Goal: Task Accomplishment & Management: Use online tool/utility

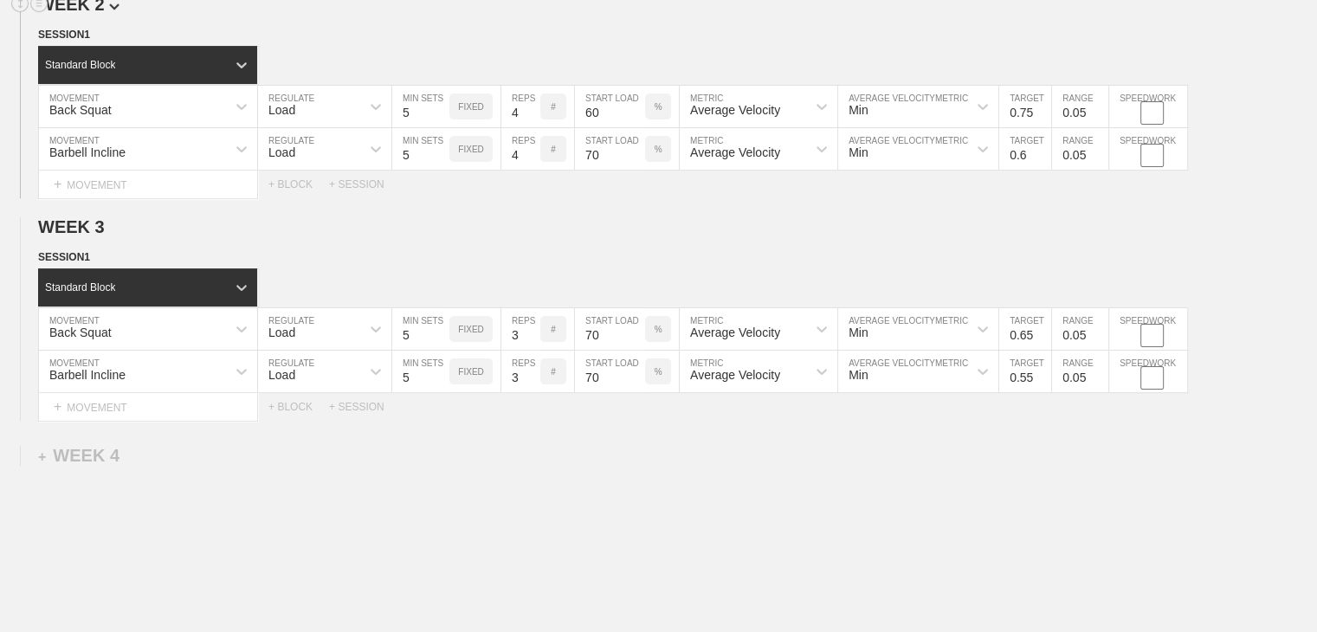
scroll to position [173, 0]
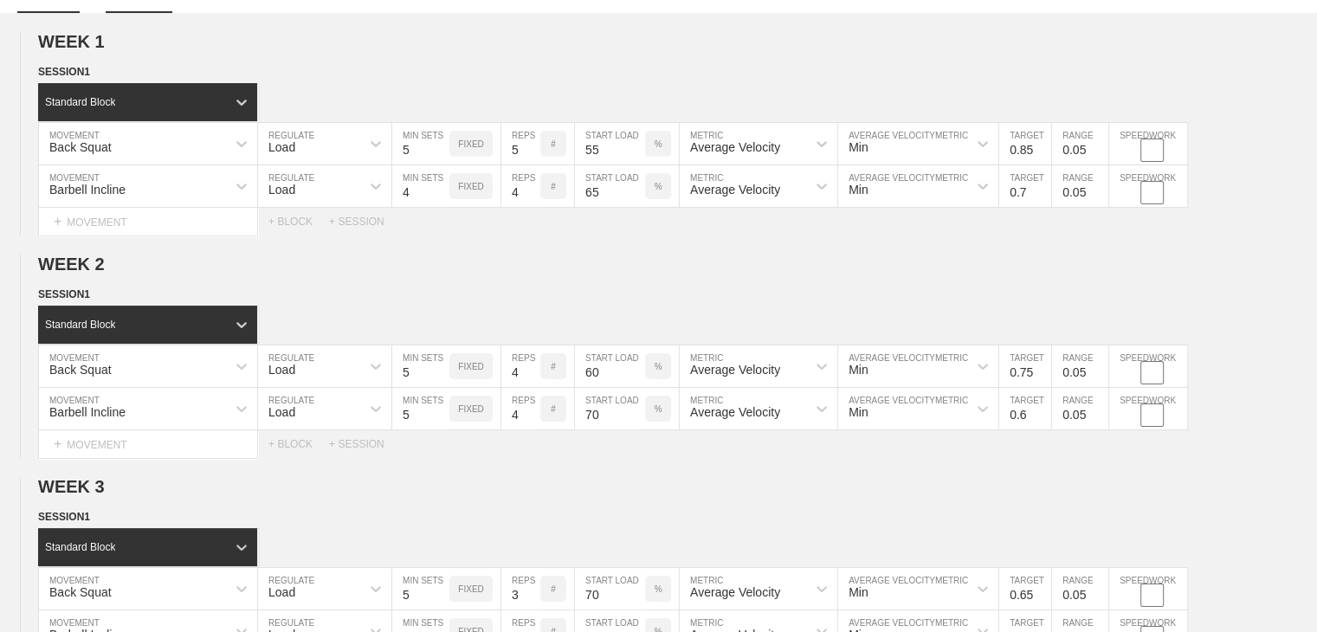
click at [136, 8] on link "SCHEDULE" at bounding box center [139, 1] width 66 height 24
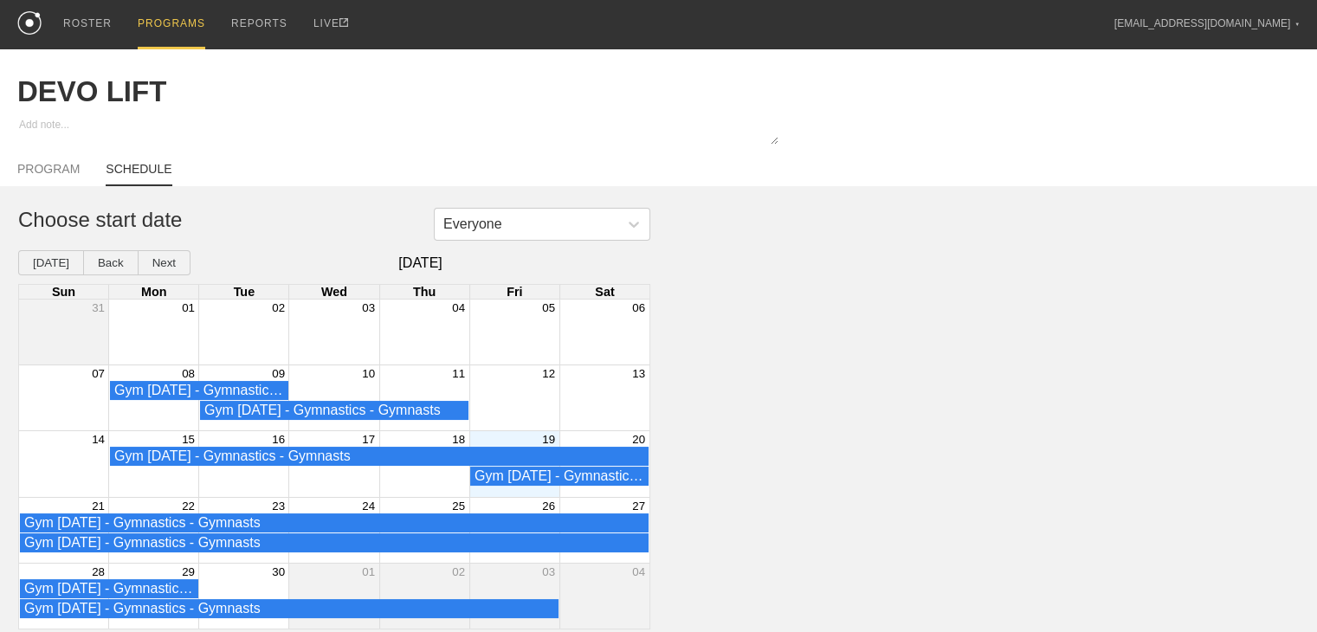
click at [511, 441] on div "19" at bounding box center [514, 439] width 90 height 16
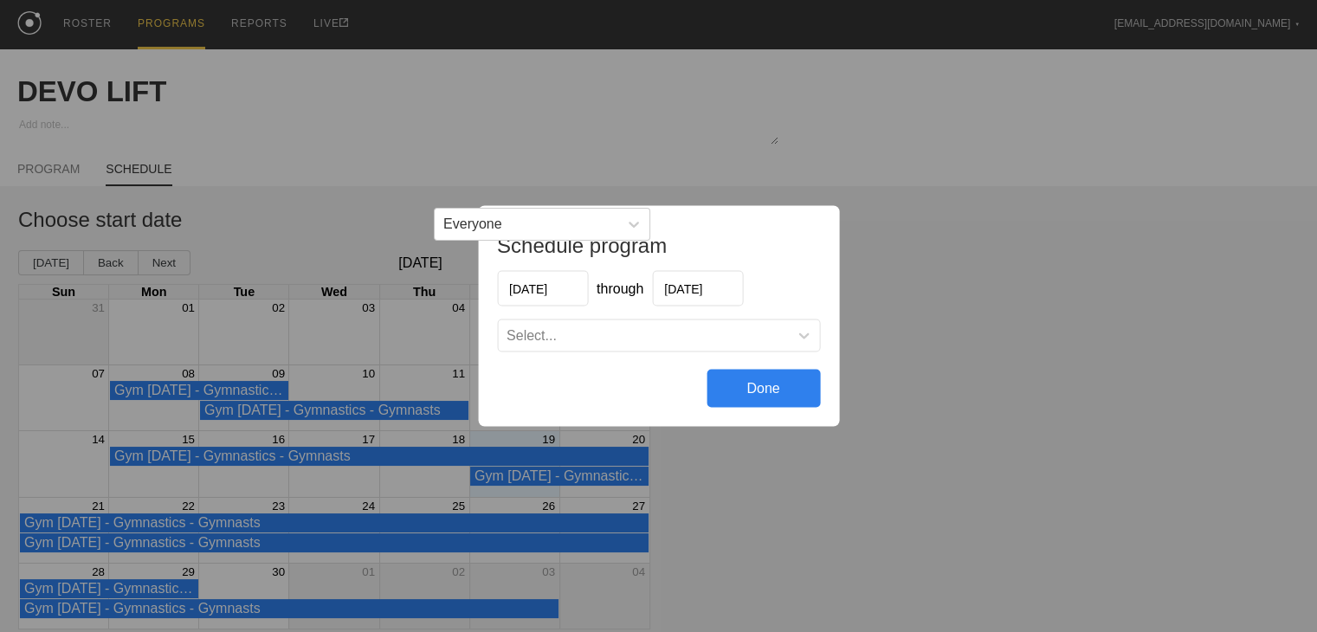
click at [570, 334] on div "Select..." at bounding box center [643, 335] width 290 height 17
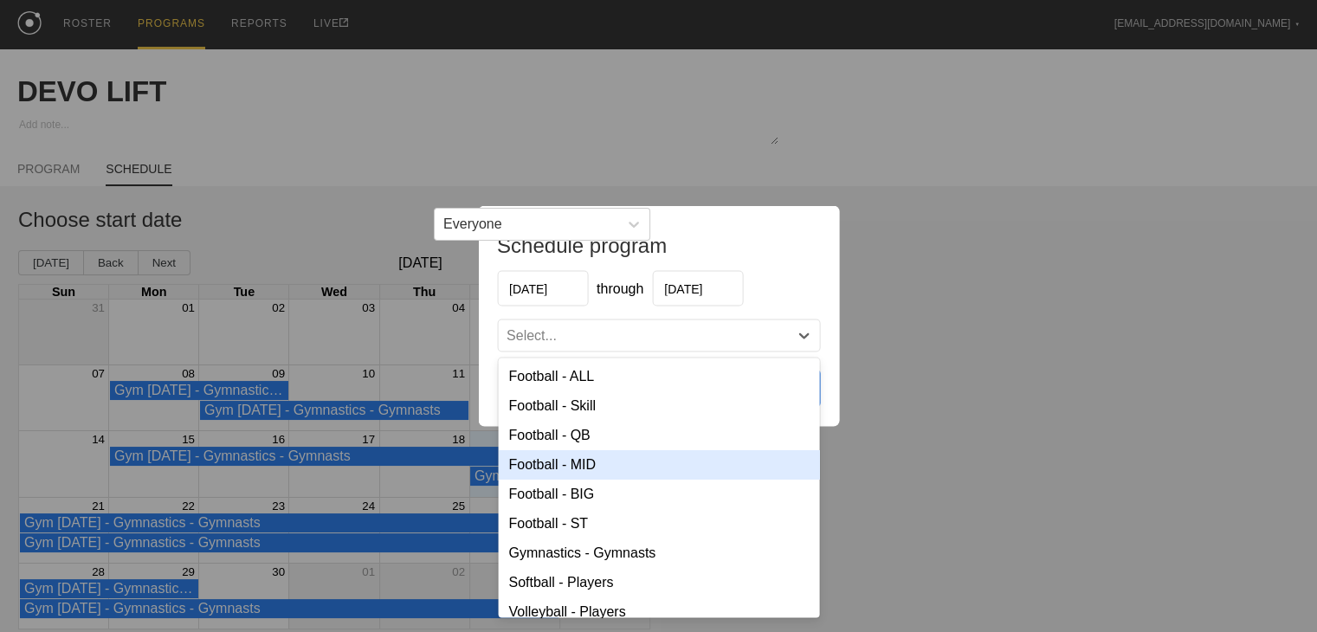
click at [585, 461] on div "Football - MID" at bounding box center [658, 464] width 321 height 29
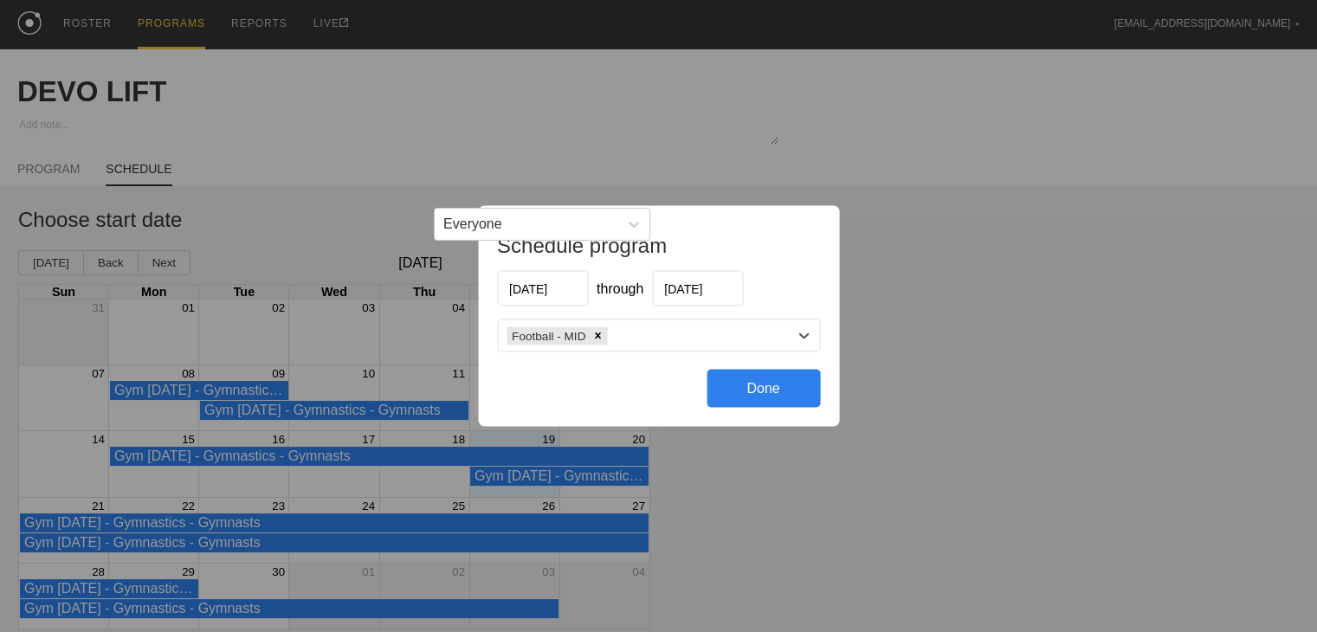
click at [636, 333] on div "Football - MID" at bounding box center [643, 335] width 290 height 25
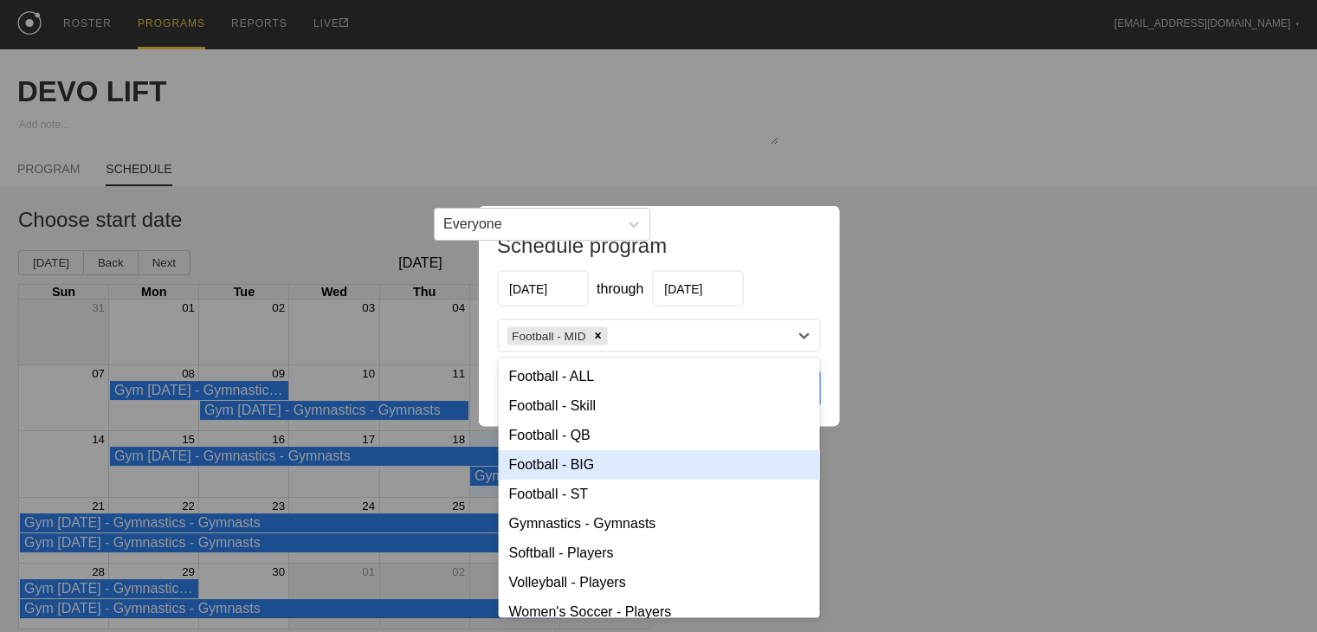
click at [599, 458] on div "Football - BIG" at bounding box center [658, 464] width 321 height 29
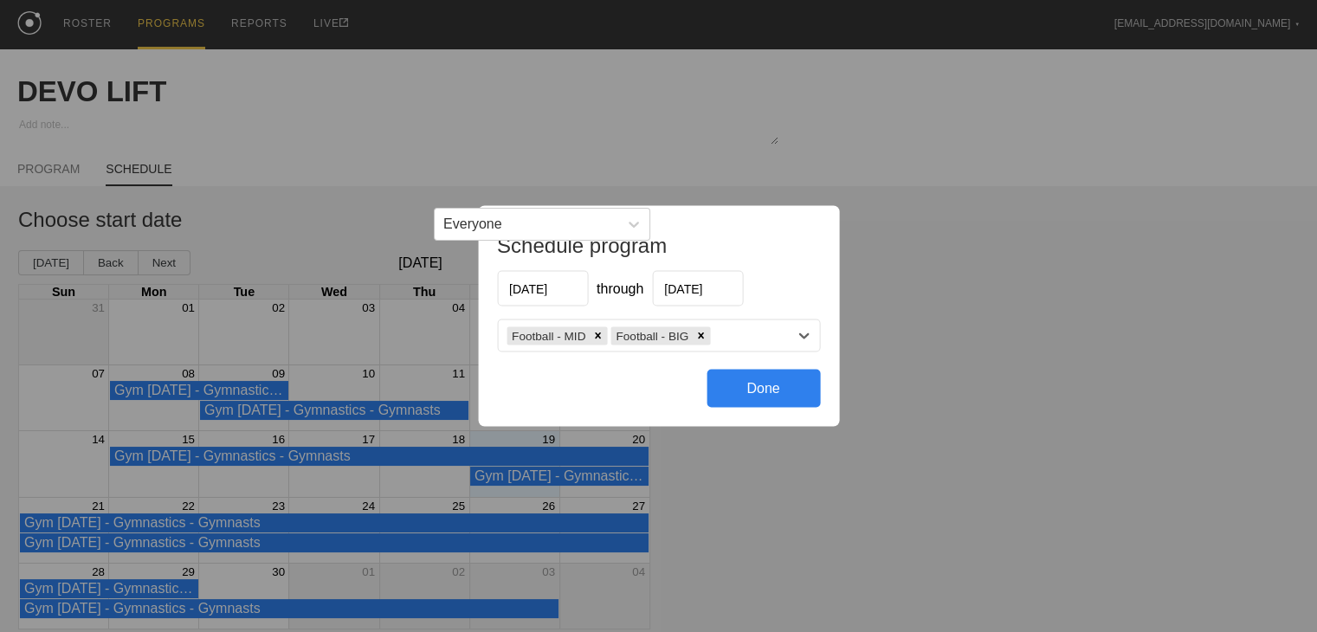
click at [737, 333] on div "Football - MID Football - BIG" at bounding box center [643, 335] width 290 height 25
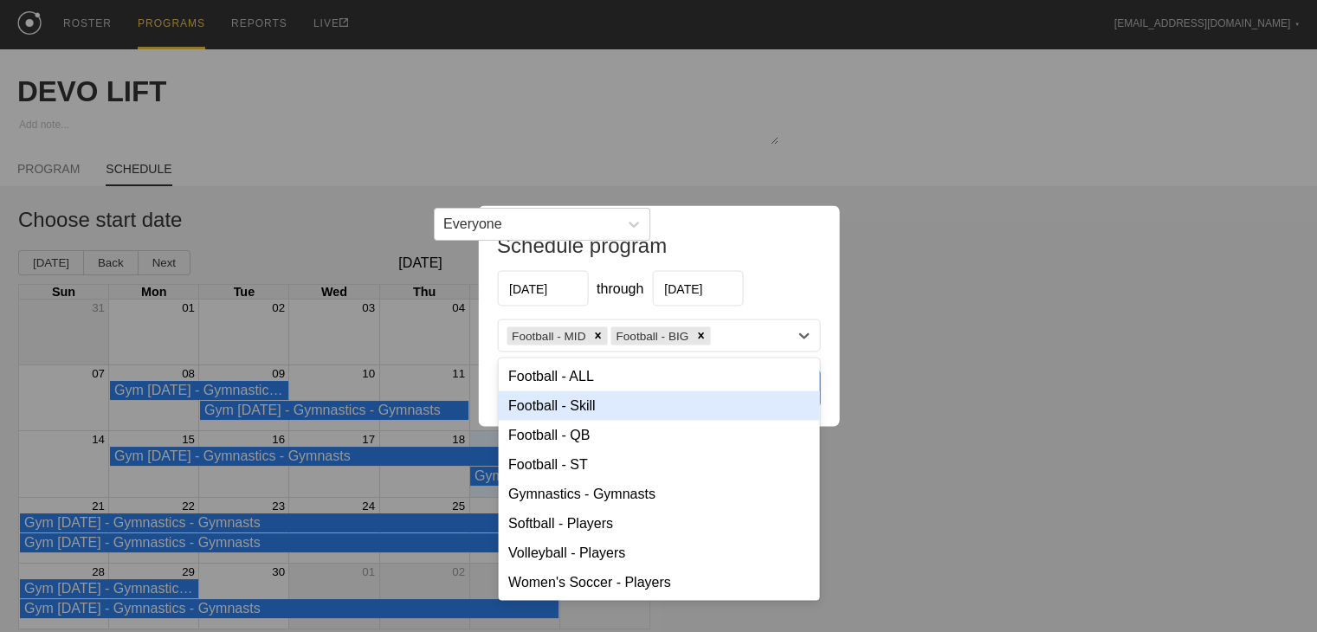
click at [616, 399] on div "Football - Skill" at bounding box center [658, 405] width 321 height 29
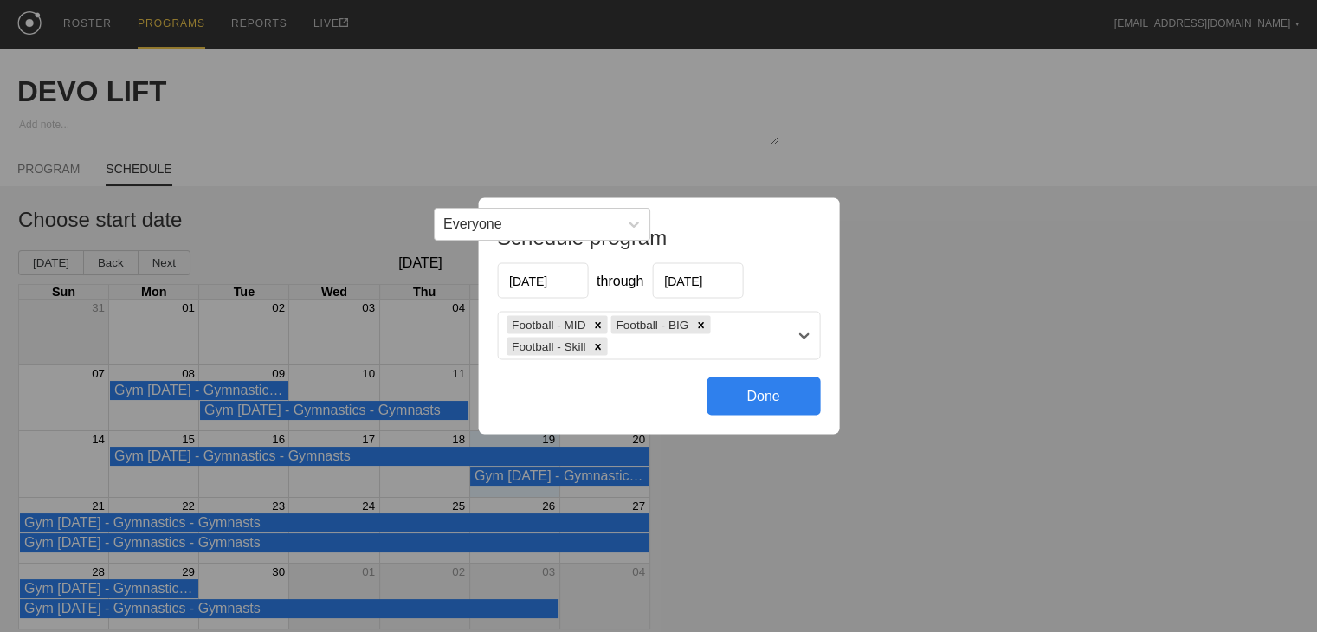
click at [731, 397] on div "Done" at bounding box center [762, 396] width 113 height 38
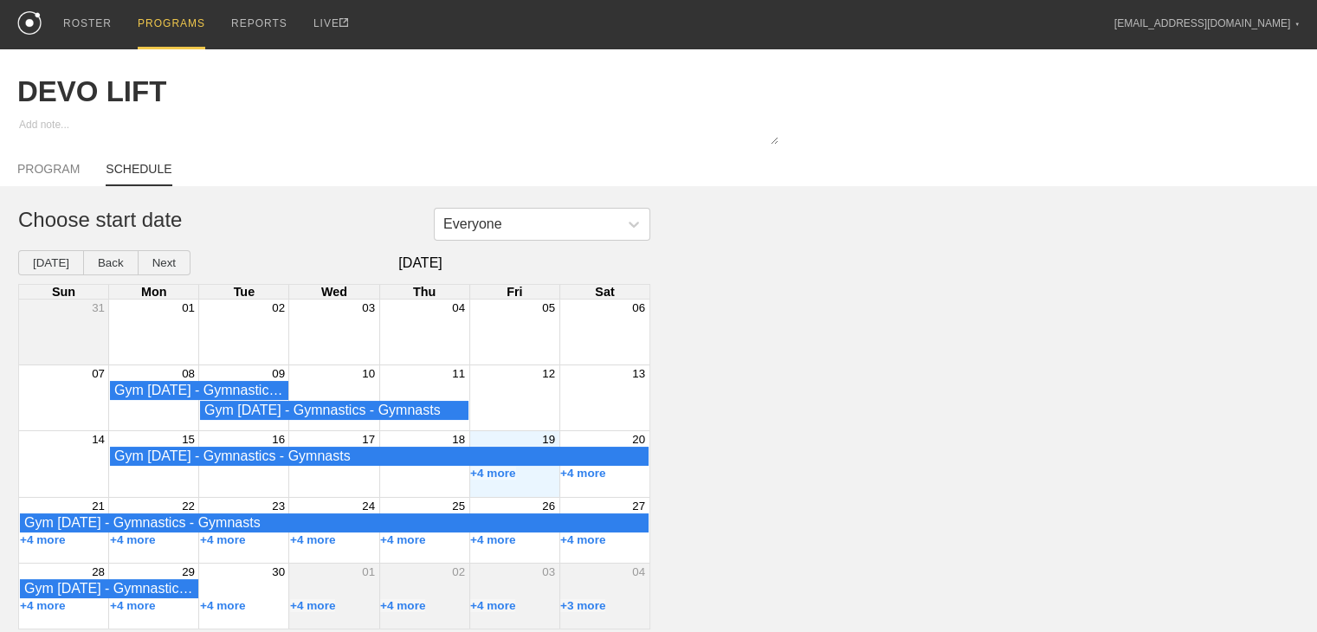
click at [682, 628] on div "Everyone Choose start date [DATE] Back Next [DATE] Sun Mon Tue Wed Thu Fri Sat …" at bounding box center [658, 419] width 1317 height 422
click at [176, 17] on div "PROGRAMS" at bounding box center [172, 24] width 68 height 49
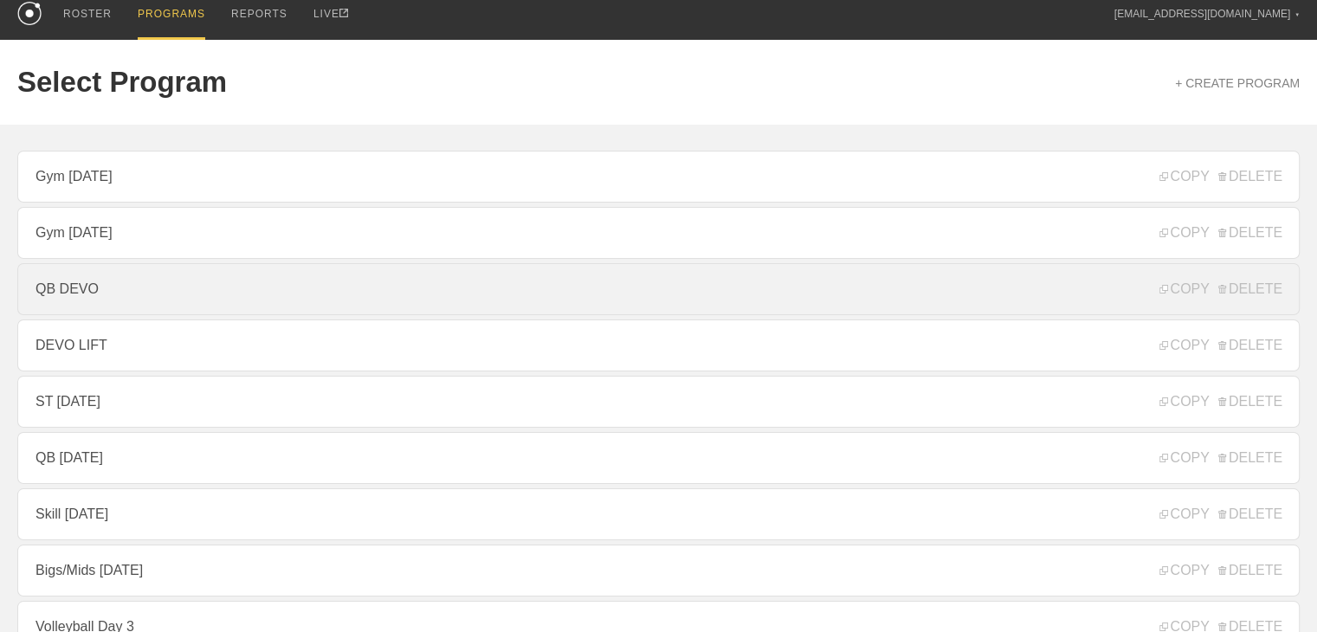
click at [142, 300] on link "QB DEVO" at bounding box center [658, 289] width 1282 height 52
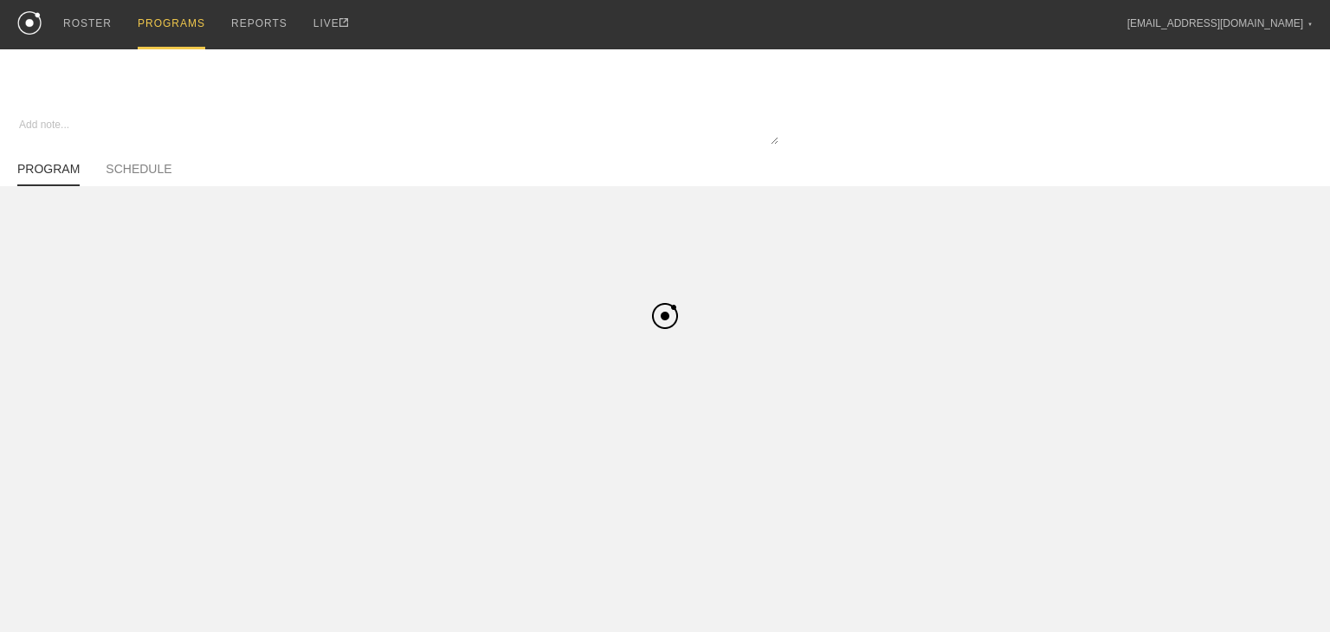
type textarea "x"
type input "QB DEVO"
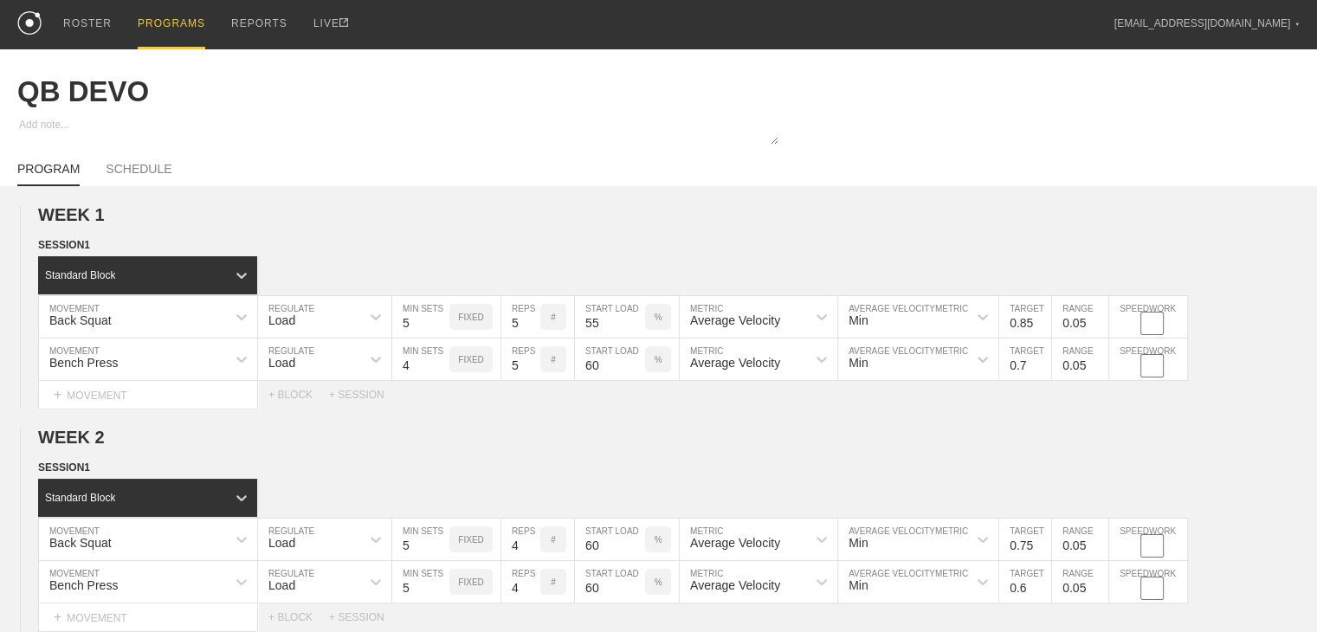
scroll to position [315, 0]
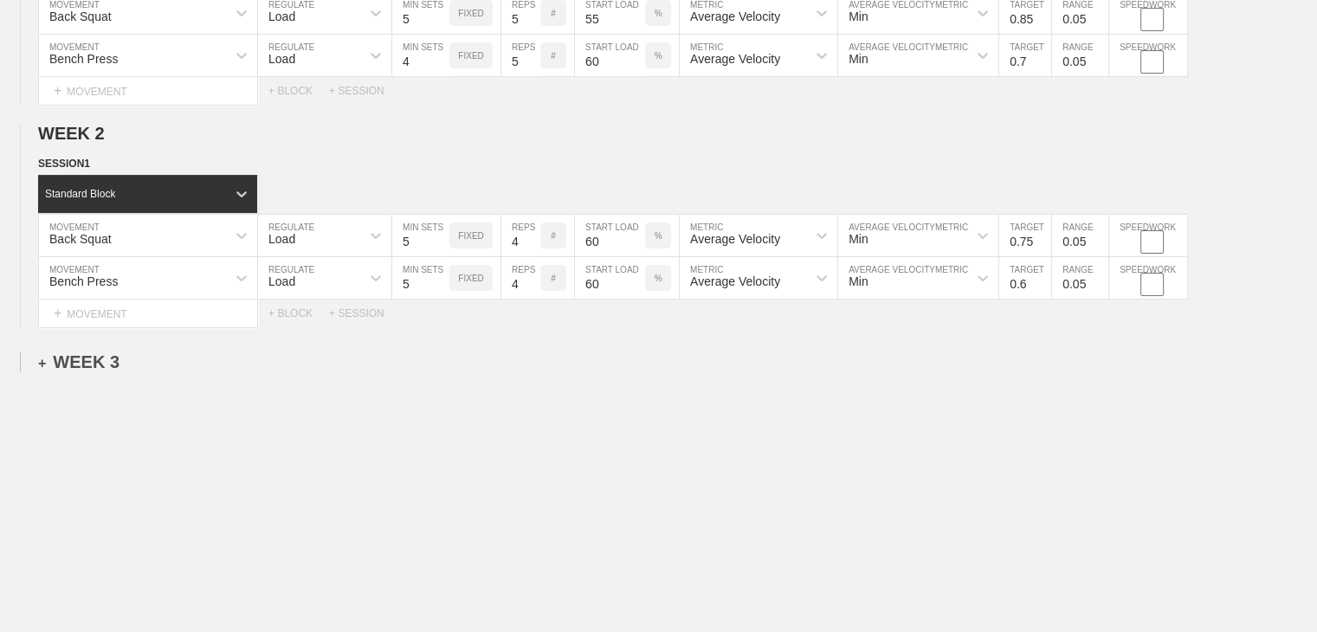
click at [111, 370] on div "+ WEEK 3" at bounding box center [78, 362] width 81 height 20
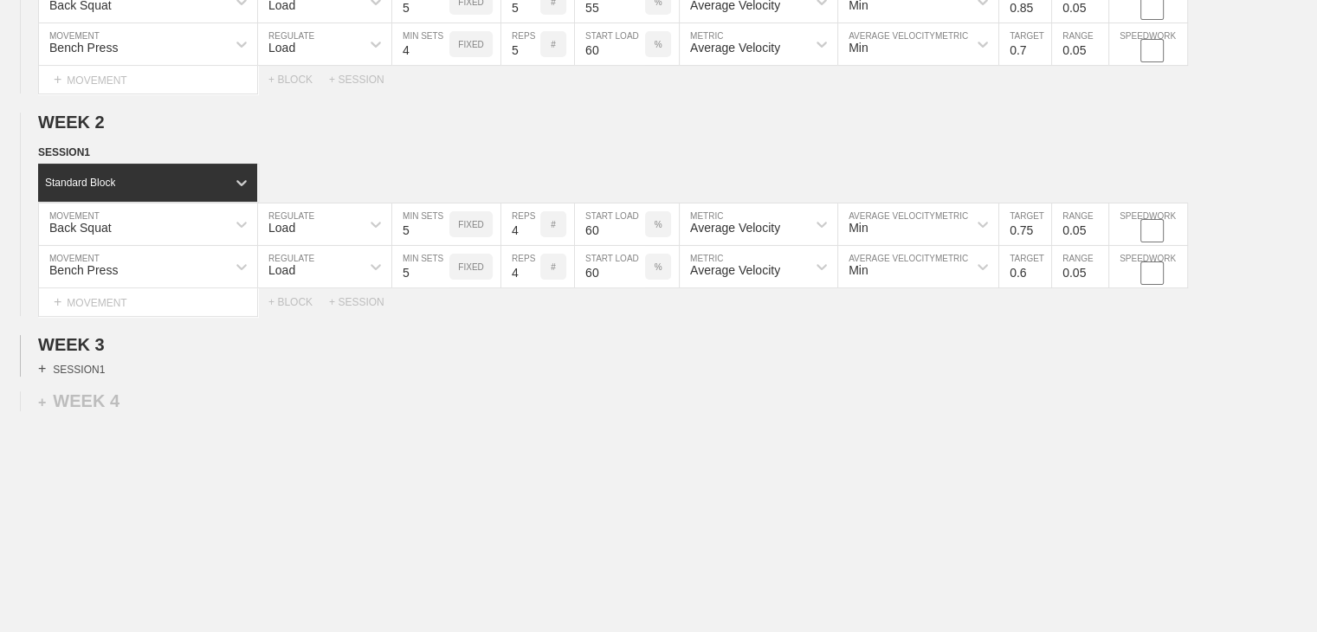
click at [101, 377] on div "+ SESSION 1" at bounding box center [71, 369] width 67 height 16
click at [123, 414] on div "+ BLOCK" at bounding box center [147, 400] width 218 height 28
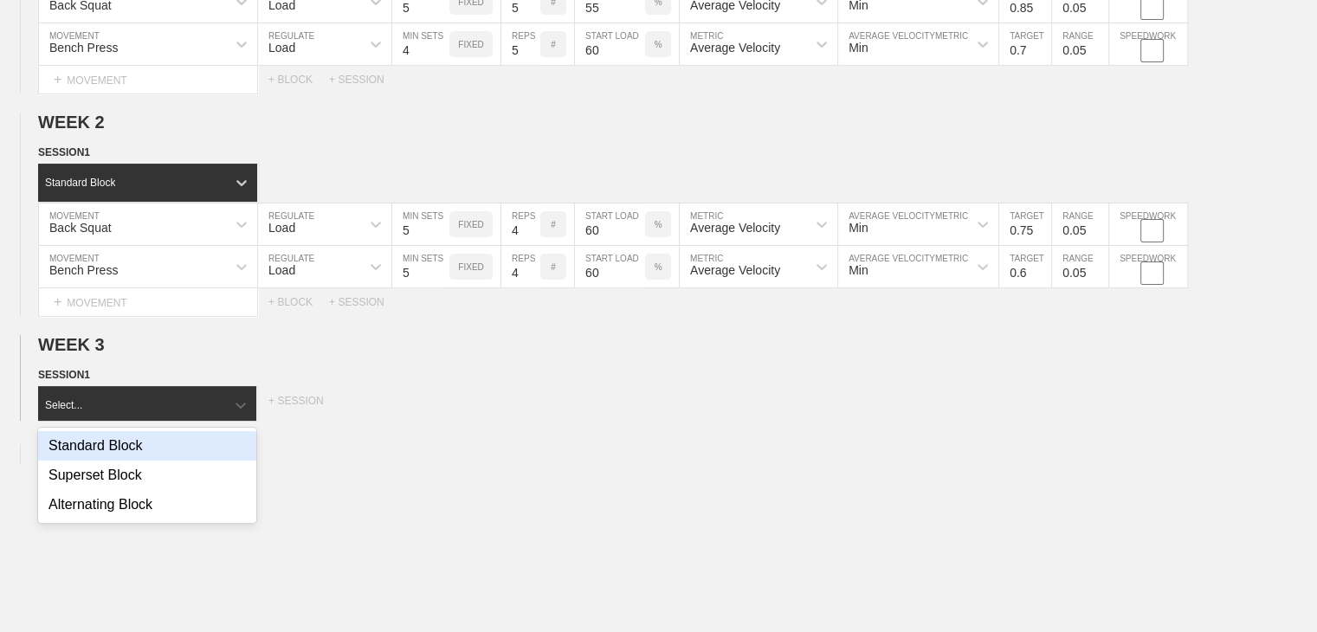
click at [117, 454] on div "Standard Block" at bounding box center [147, 445] width 218 height 29
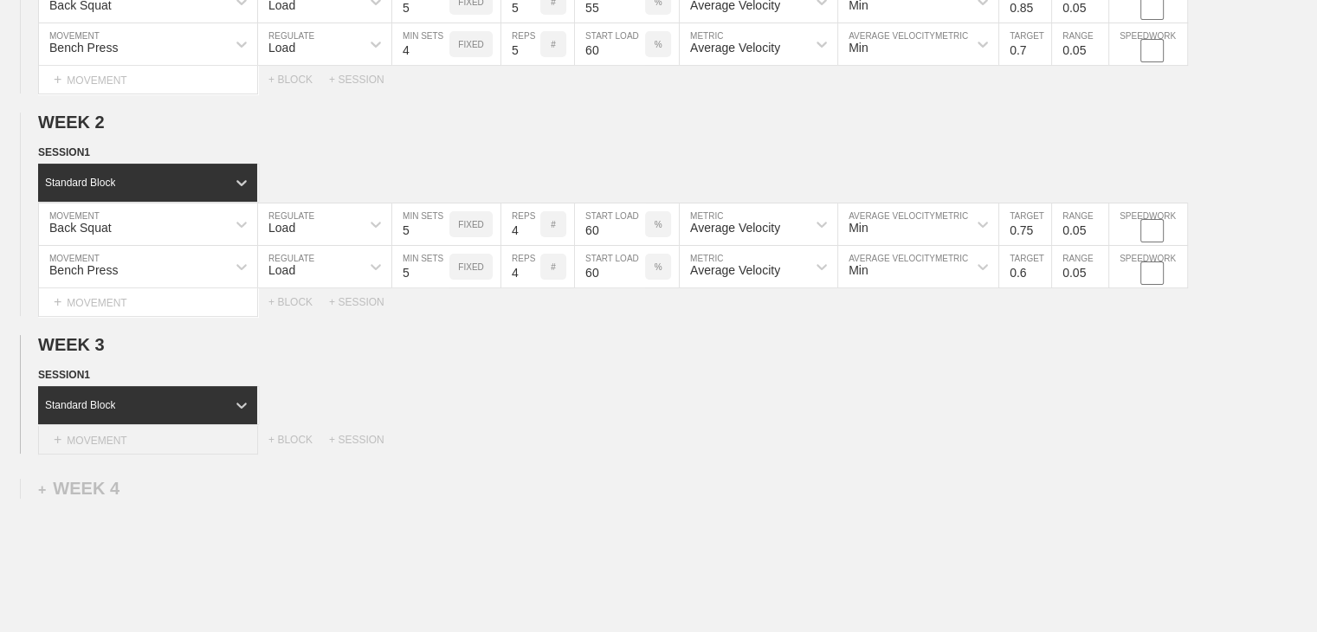
click at [128, 454] on div "+ MOVEMENT" at bounding box center [148, 440] width 220 height 29
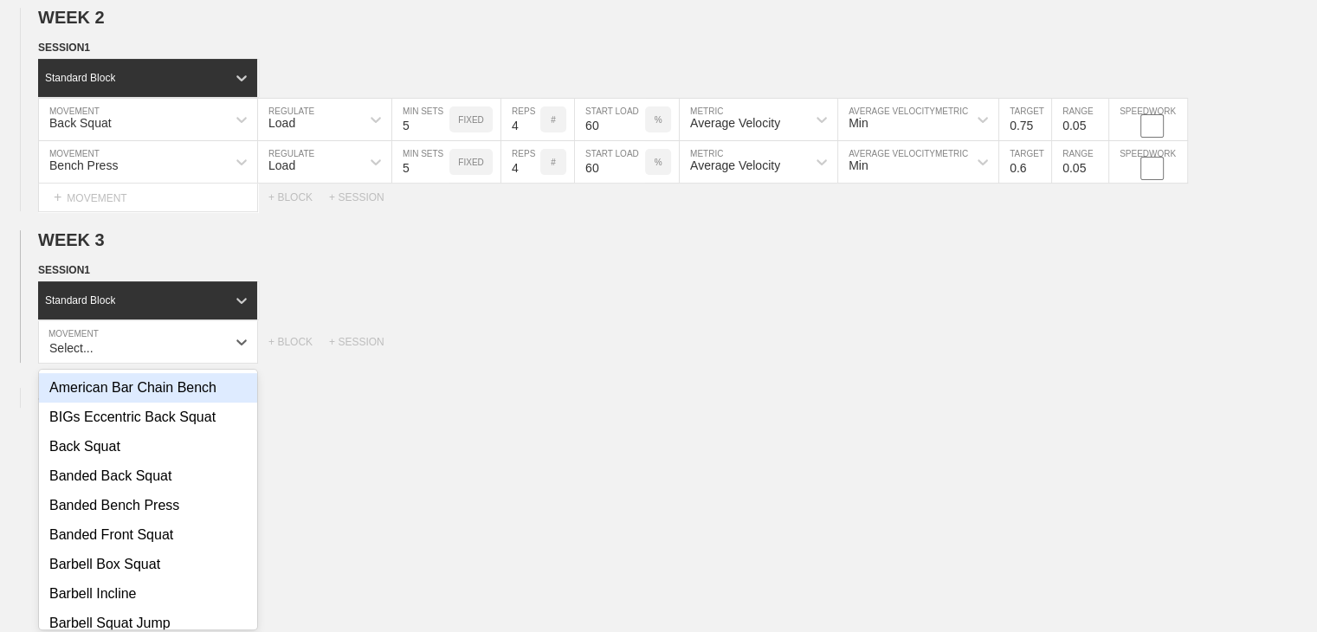
scroll to position [435, 0]
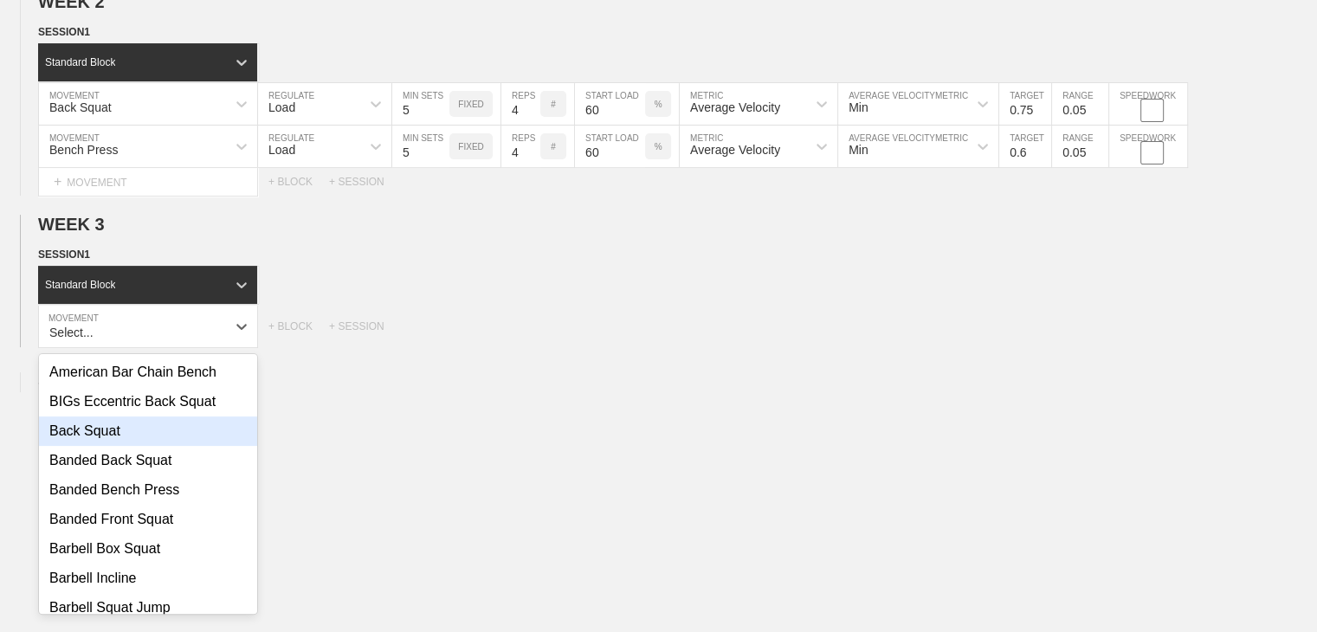
click at [125, 446] on div "Back Squat" at bounding box center [148, 430] width 218 height 29
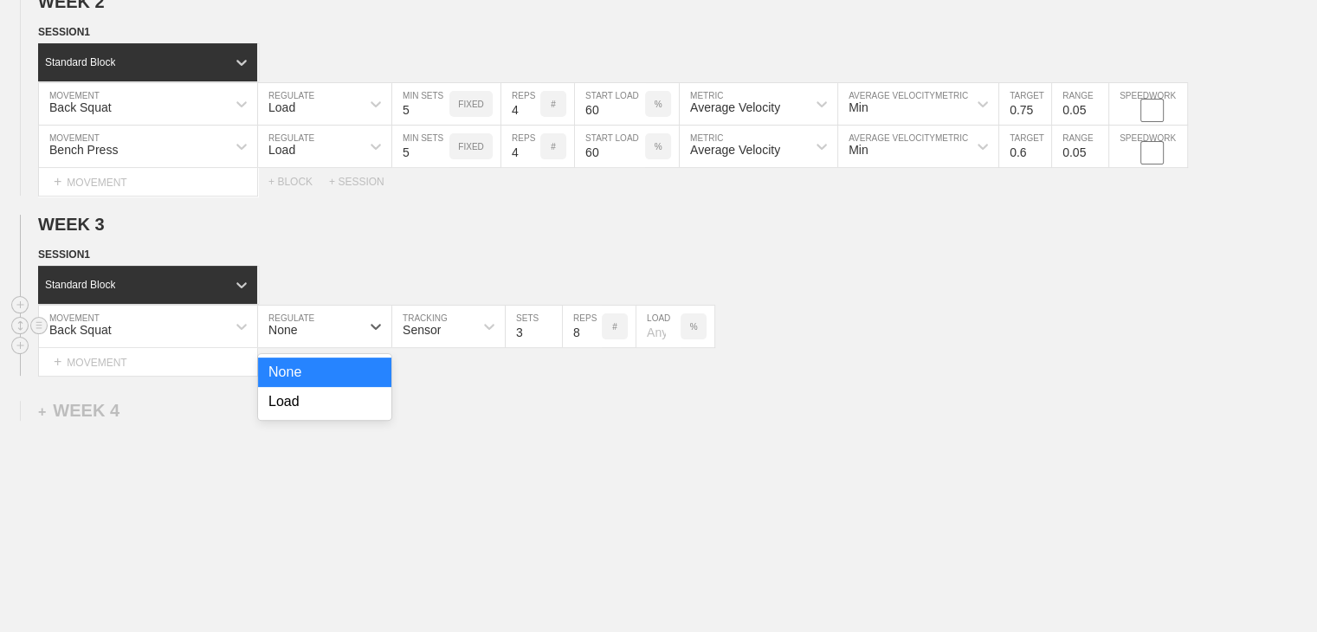
click at [335, 341] on div "None" at bounding box center [309, 326] width 102 height 29
click at [315, 410] on div "Load" at bounding box center [324, 401] width 133 height 29
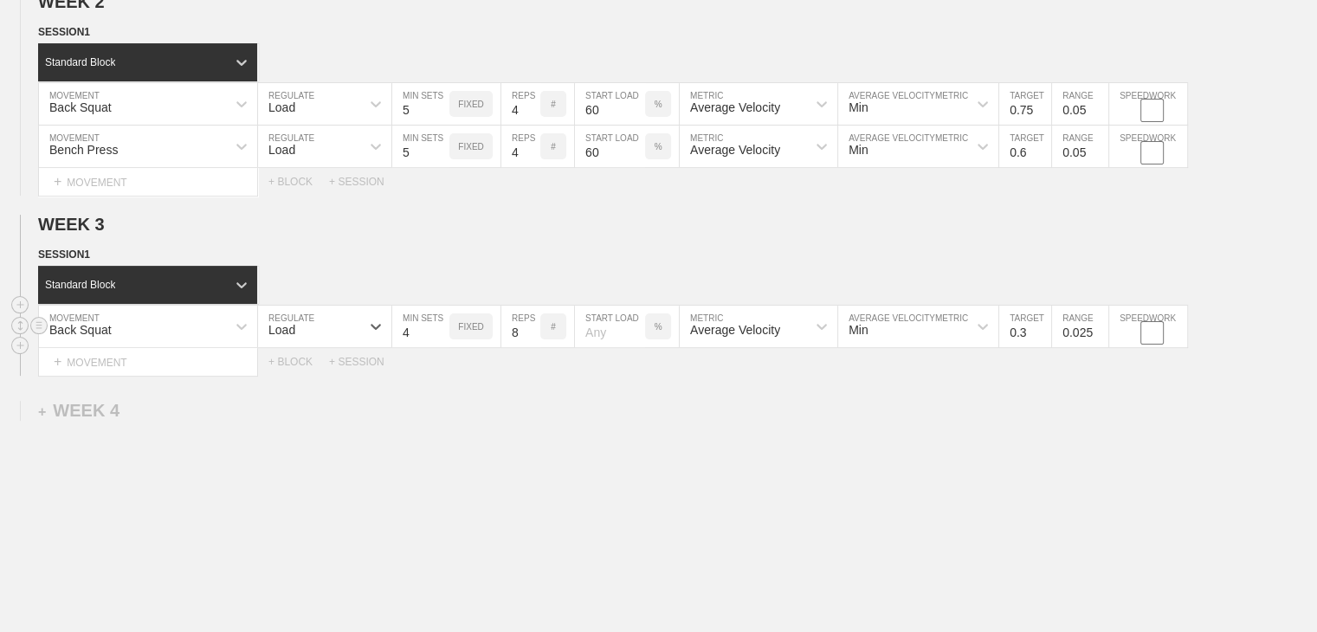
click at [439, 337] on input "4" at bounding box center [420, 327] width 57 height 42
type input "5"
click at [439, 337] on input "5" at bounding box center [420, 327] width 57 height 42
click at [530, 347] on input "7" at bounding box center [520, 327] width 39 height 42
click at [530, 347] on input "6" at bounding box center [520, 327] width 39 height 42
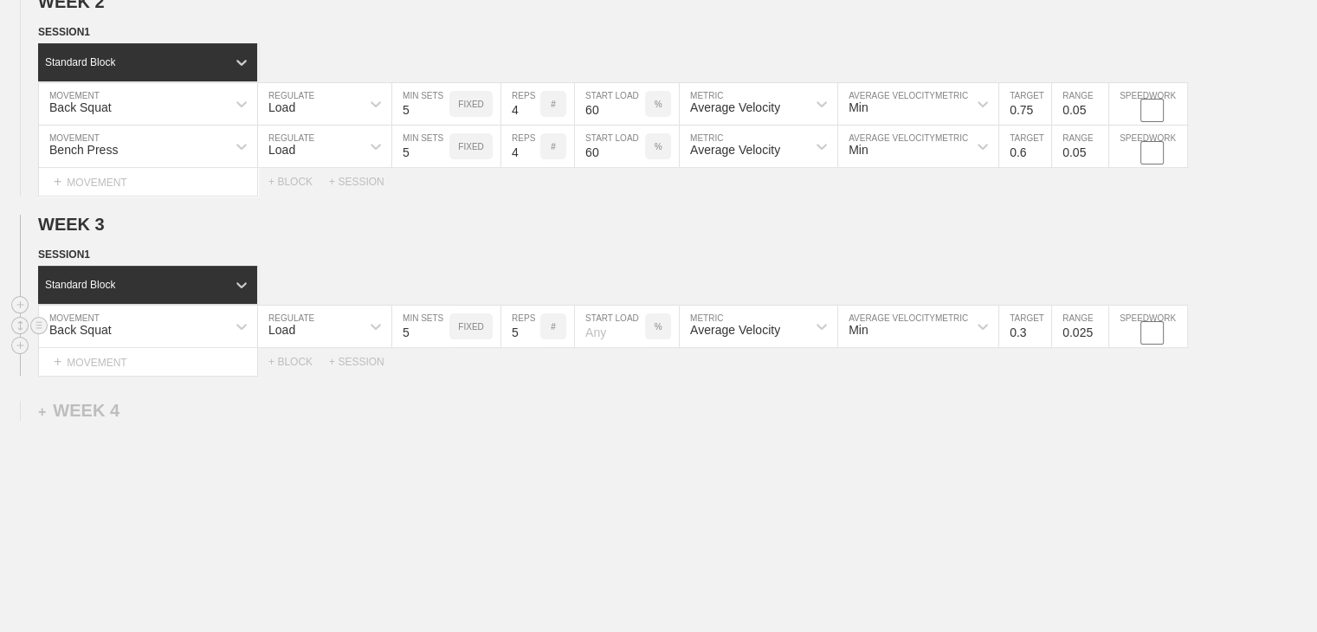
click at [530, 347] on input "5" at bounding box center [520, 327] width 39 height 42
click at [530, 347] on input "4" at bounding box center [520, 327] width 39 height 42
type input "3"
click at [530, 347] on input "3" at bounding box center [520, 327] width 39 height 42
click at [623, 344] on input "number" at bounding box center [610, 327] width 70 height 42
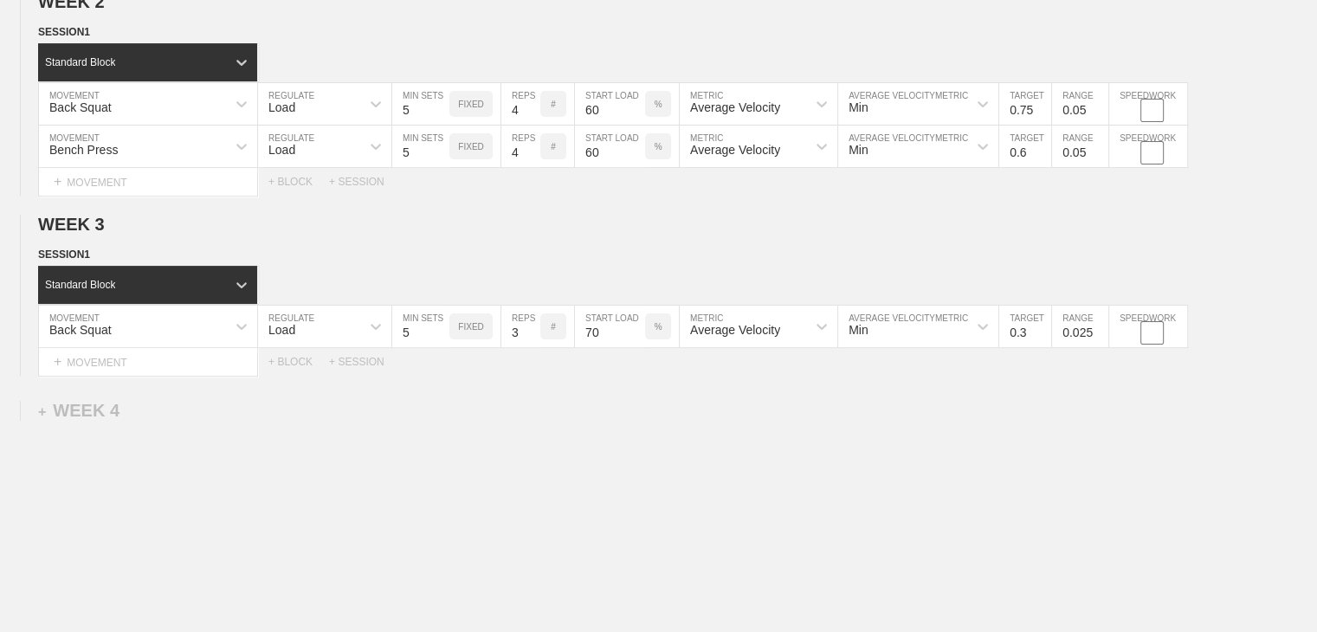
type input "70"
click at [684, 458] on div "WEEK 1 DUPLICATE DELETE SESSION 1 Standard Block DUPLICATE INSERT MOVEMENT AFTE…" at bounding box center [658, 216] width 1317 height 930
click at [1039, 340] on input "0.4" at bounding box center [1025, 327] width 52 height 42
click at [1039, 340] on input "0.5" at bounding box center [1025, 327] width 52 height 42
type input "0.6"
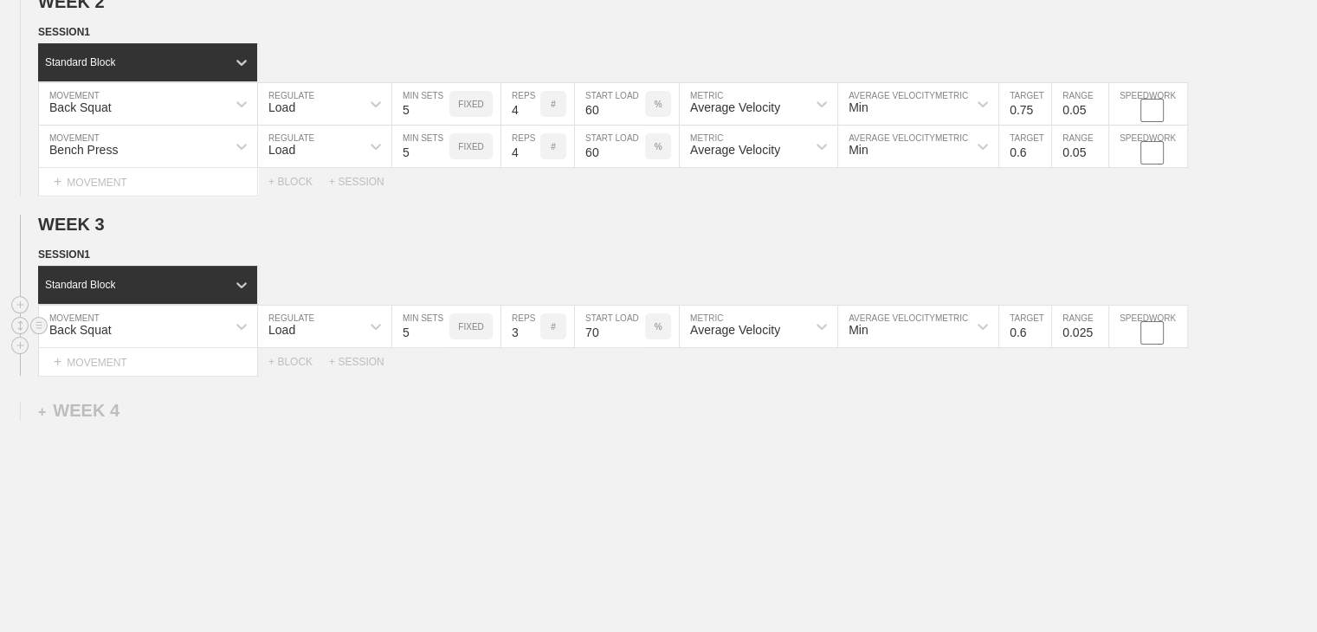
click at [1039, 340] on input "0.6" at bounding box center [1025, 327] width 52 height 42
click at [1083, 342] on input "0.025" at bounding box center [1080, 327] width 56 height 42
type input "0.05"
click at [1055, 415] on div "WEEK 1 DUPLICATE DELETE SESSION 1 Standard Block DUPLICATE INSERT MOVEMENT AFTE…" at bounding box center [658, 216] width 1317 height 930
click at [105, 377] on div "+ MOVEMENT" at bounding box center [148, 362] width 220 height 29
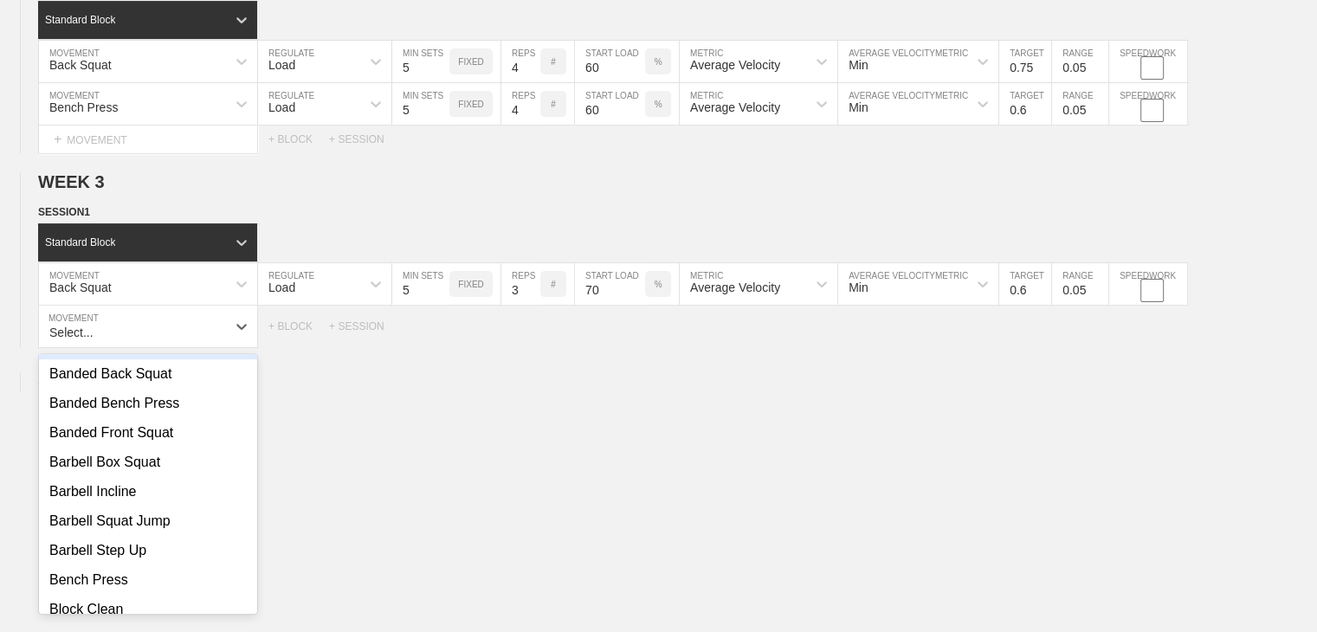
scroll to position [173, 0]
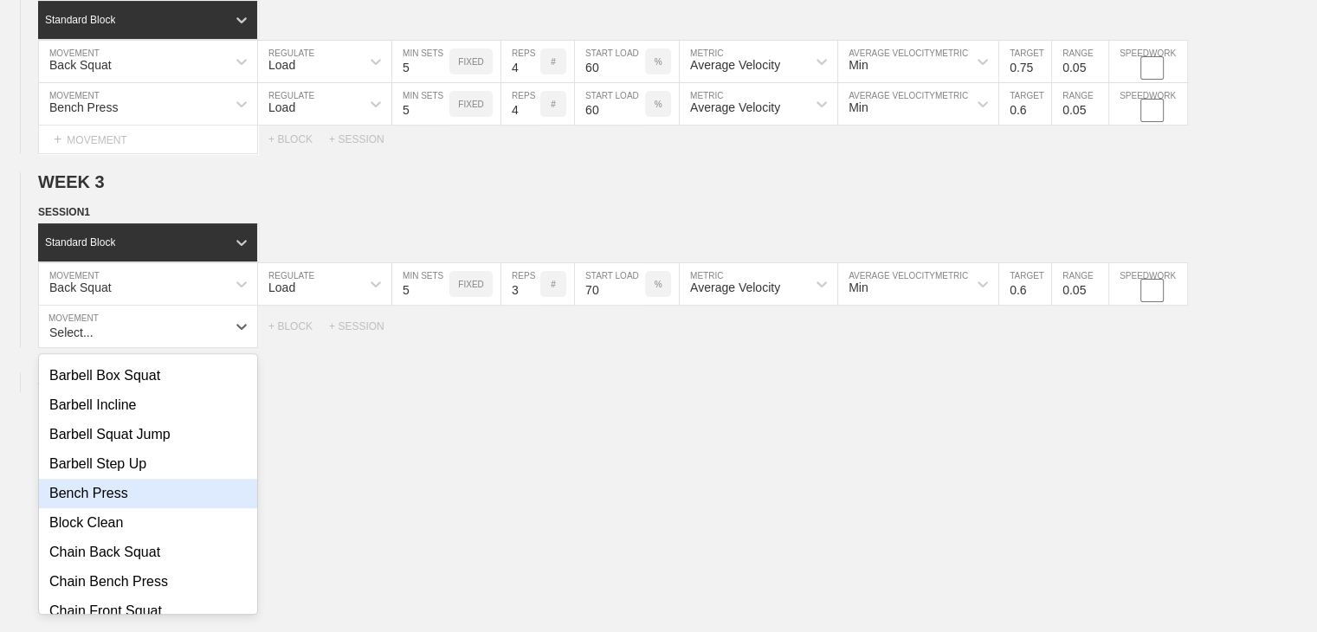
click at [107, 508] on div "Bench Press" at bounding box center [148, 493] width 218 height 29
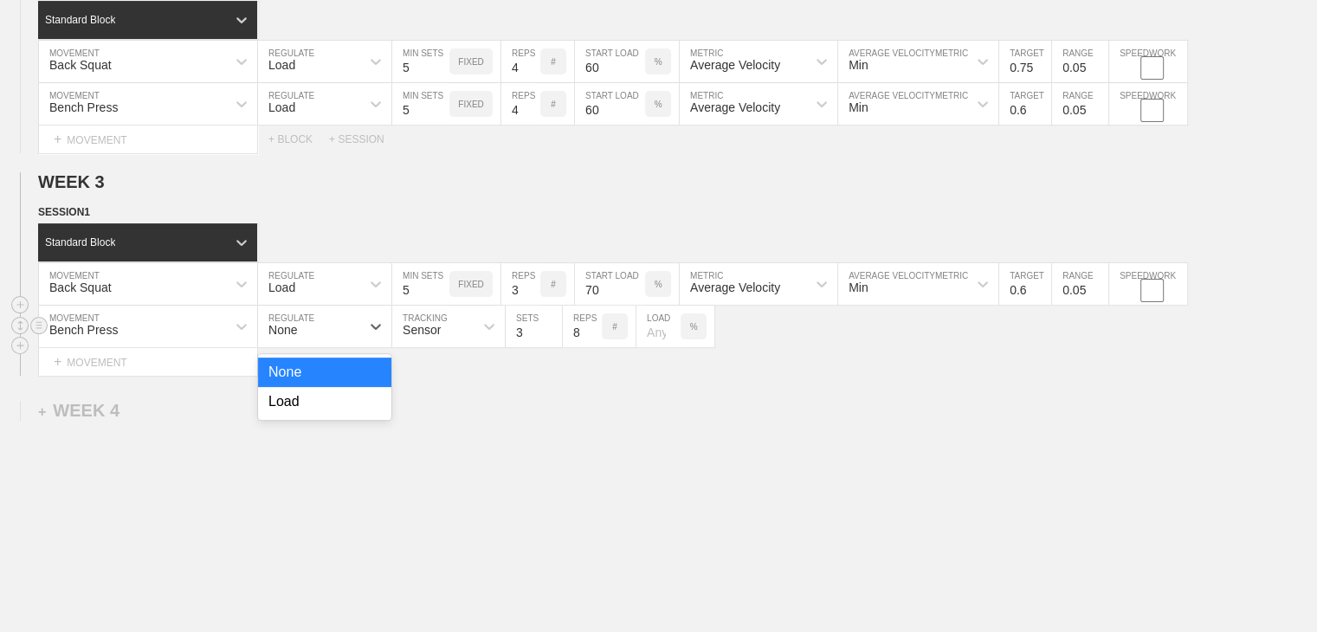
click at [303, 340] on div "None" at bounding box center [309, 326] width 102 height 29
click at [298, 416] on div "Load" at bounding box center [324, 401] width 133 height 29
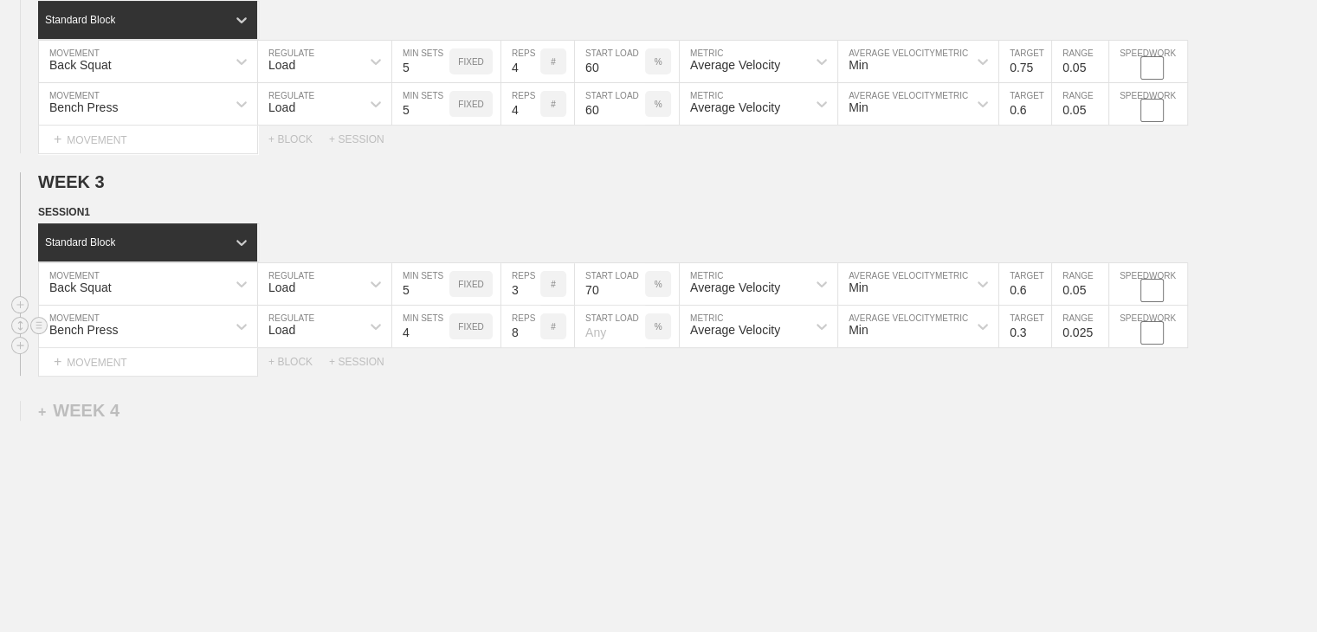
click at [441, 339] on input "4" at bounding box center [420, 327] width 57 height 42
type input "5"
click at [441, 339] on input "5" at bounding box center [420, 327] width 57 height 42
click at [530, 347] on input "7" at bounding box center [520, 327] width 39 height 42
click at [530, 347] on input "6" at bounding box center [520, 327] width 39 height 42
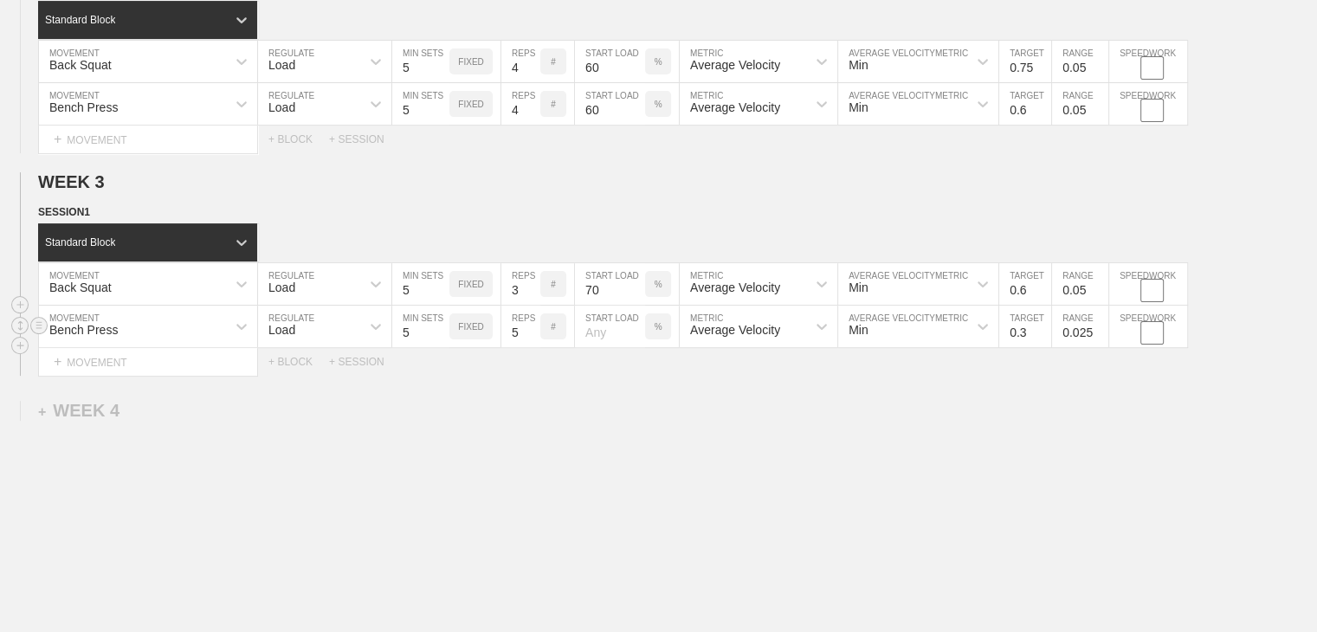
click at [530, 347] on input "5" at bounding box center [520, 327] width 39 height 42
click at [530, 347] on input "4" at bounding box center [520, 327] width 39 height 42
type input "3"
click at [530, 347] on input "3" at bounding box center [520, 327] width 39 height 42
click at [600, 344] on input "number" at bounding box center [610, 327] width 70 height 42
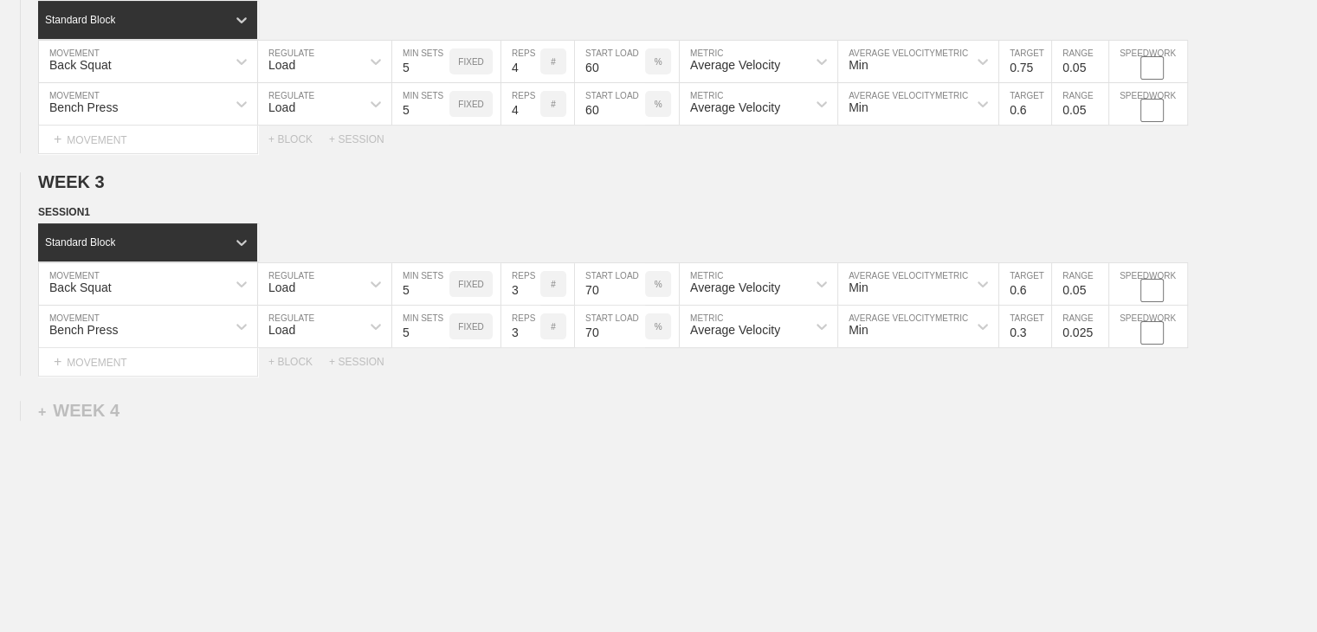
type input "70"
drag, startPoint x: 736, startPoint y: 388, endPoint x: 761, endPoint y: 400, distance: 27.9
click at [737, 388] on div "WEEK 1 DUPLICATE DELETE SESSION 1 Standard Block DUPLICATE INSERT MOVEMENT AFTE…" at bounding box center [658, 194] width 1317 height 972
click at [1039, 341] on input "0.4" at bounding box center [1025, 327] width 52 height 42
type input "0.5"
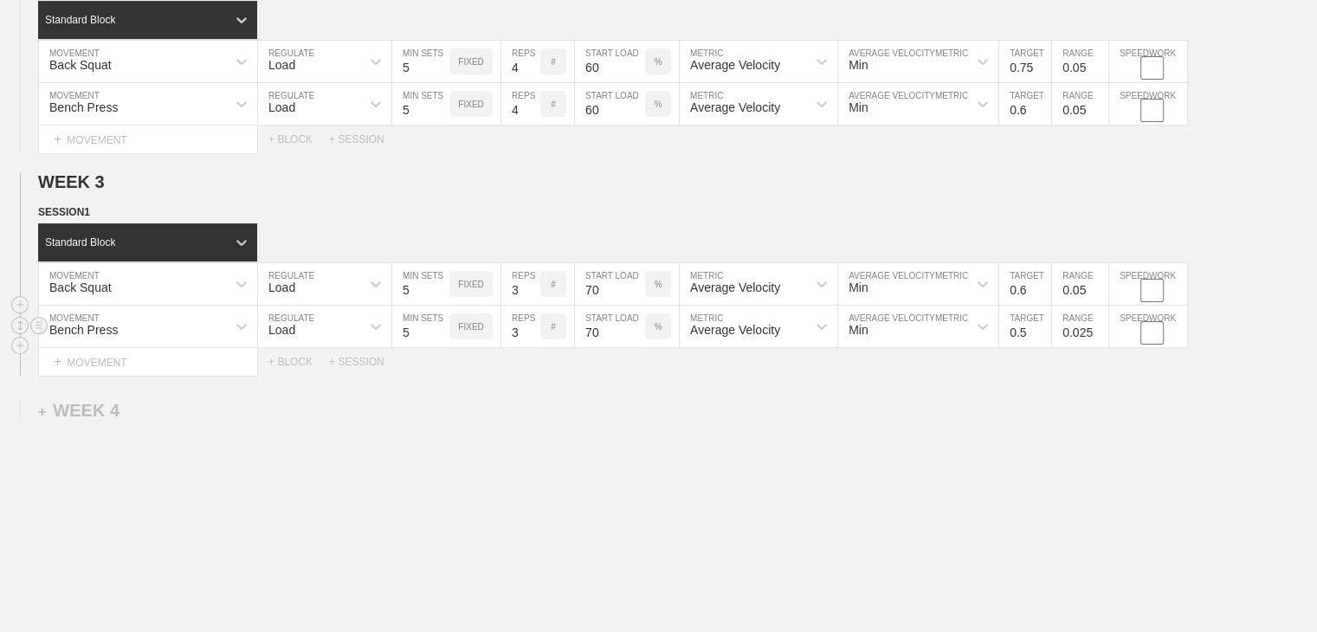
click at [1039, 341] on input "0.5" at bounding box center [1025, 327] width 52 height 42
click at [1074, 337] on input "0.025" at bounding box center [1080, 327] width 56 height 42
type input "0.05"
click at [1056, 389] on div "WEEK 1 DUPLICATE DELETE SESSION 1 Standard Block DUPLICATE INSERT MOVEMENT AFTE…" at bounding box center [658, 194] width 1317 height 972
click at [1027, 305] on input "0.6" at bounding box center [1025, 284] width 52 height 42
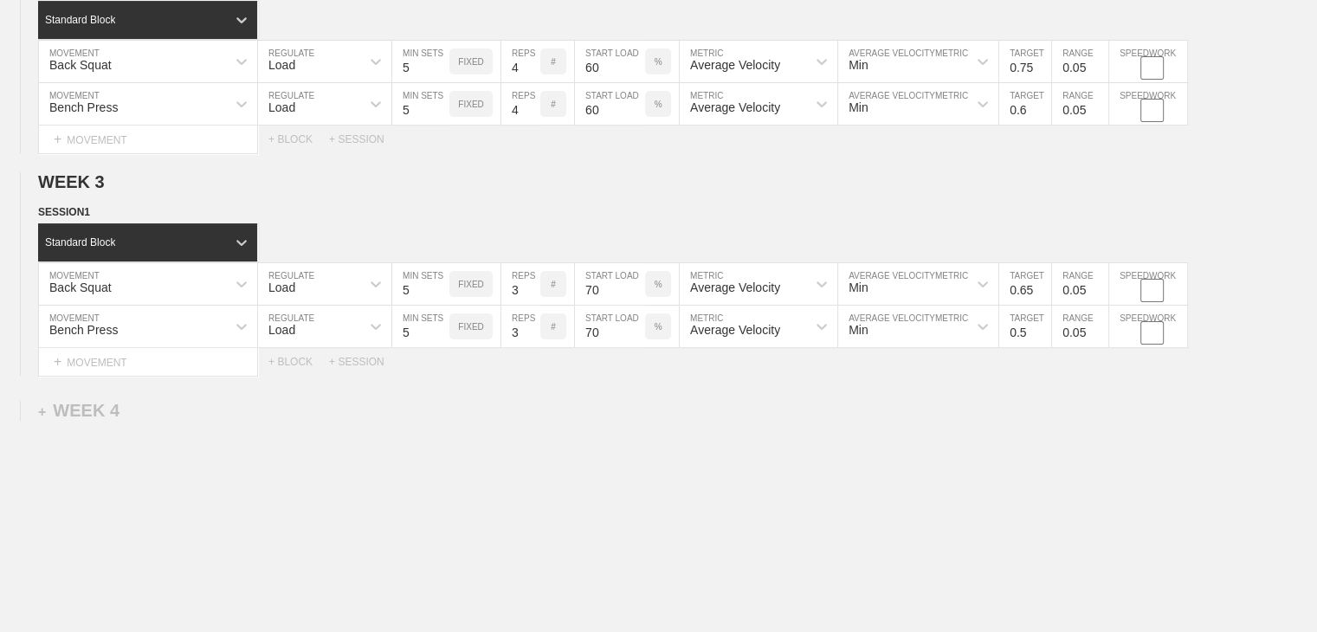
type input "0.65"
click at [1057, 429] on div "WEEK 1 DUPLICATE DELETE SESSION 1 Standard Block DUPLICATE INSERT MOVEMENT AFTE…" at bounding box center [658, 194] width 1317 height 972
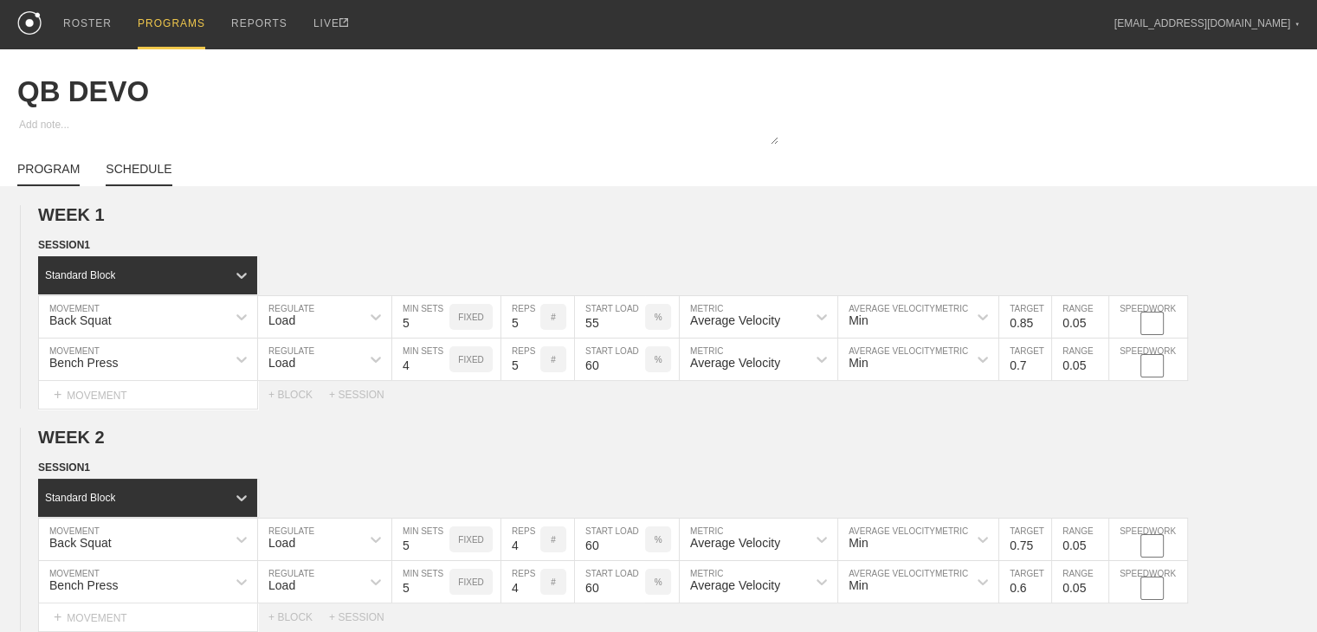
click at [151, 185] on link "SCHEDULE" at bounding box center [139, 174] width 66 height 24
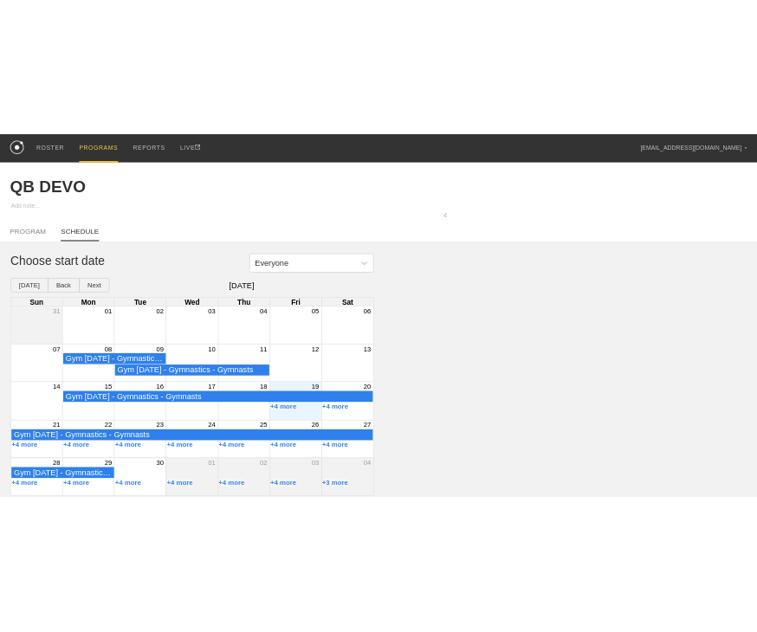
scroll to position [10, 0]
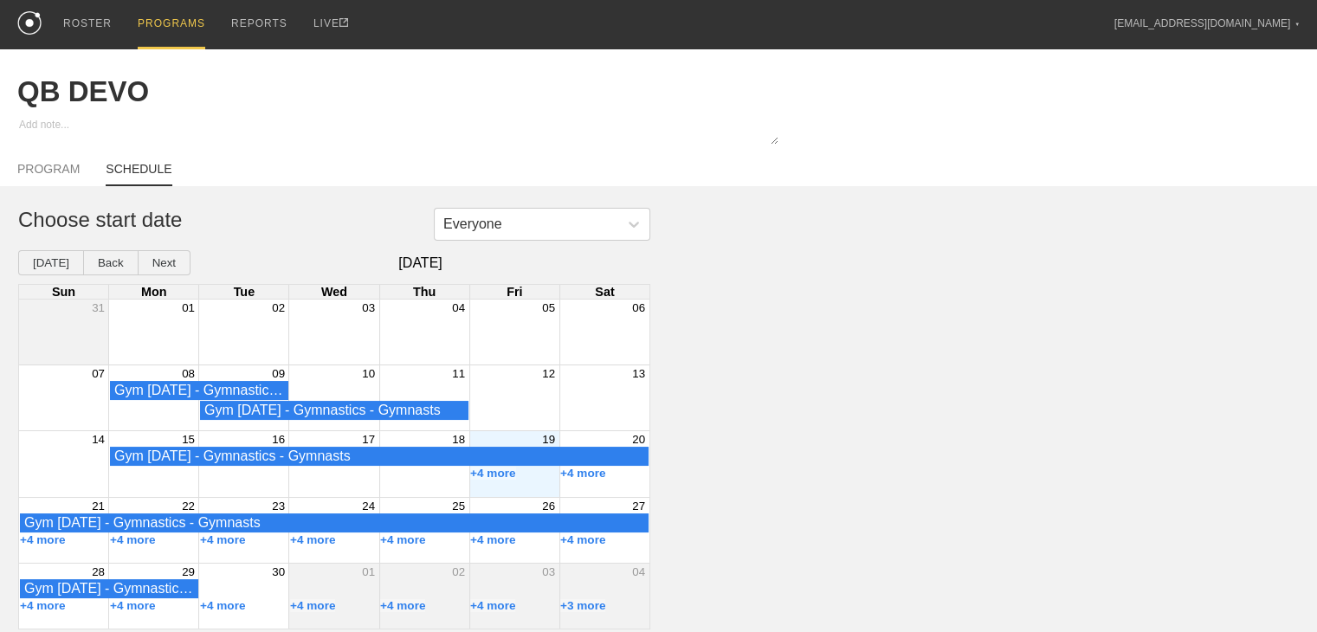
click at [533, 480] on div "+4 more" at bounding box center [514, 474] width 90 height 14
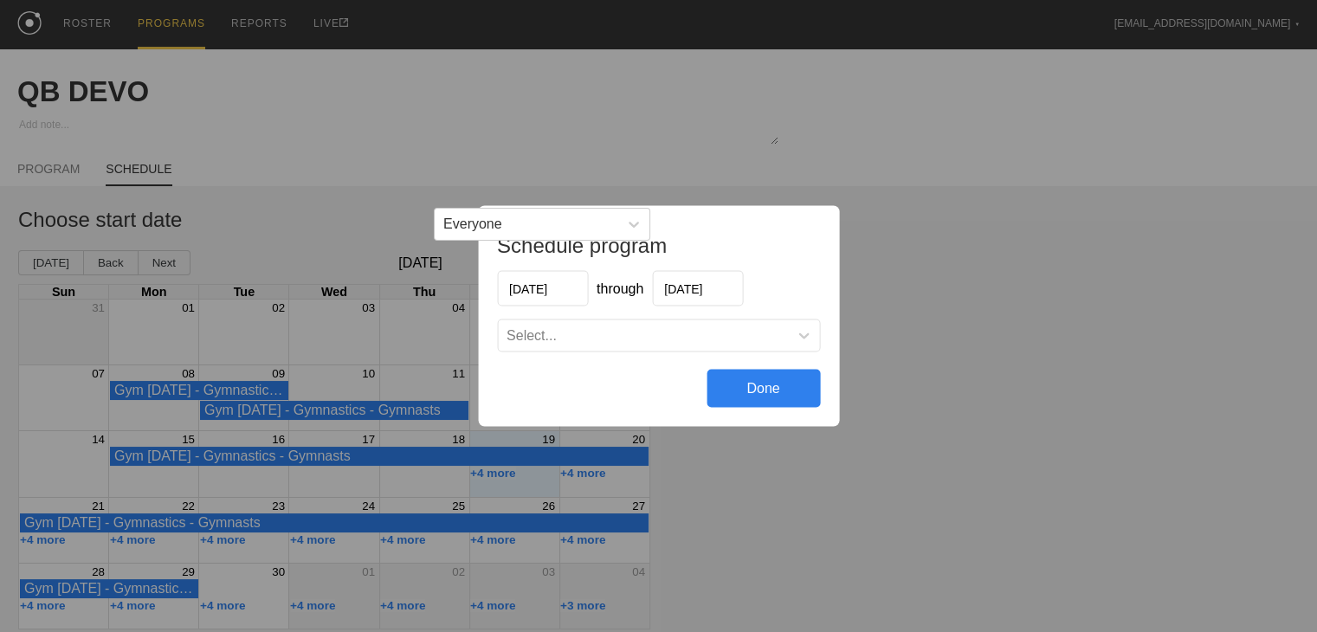
click at [535, 338] on div "Select..." at bounding box center [531, 336] width 50 height 16
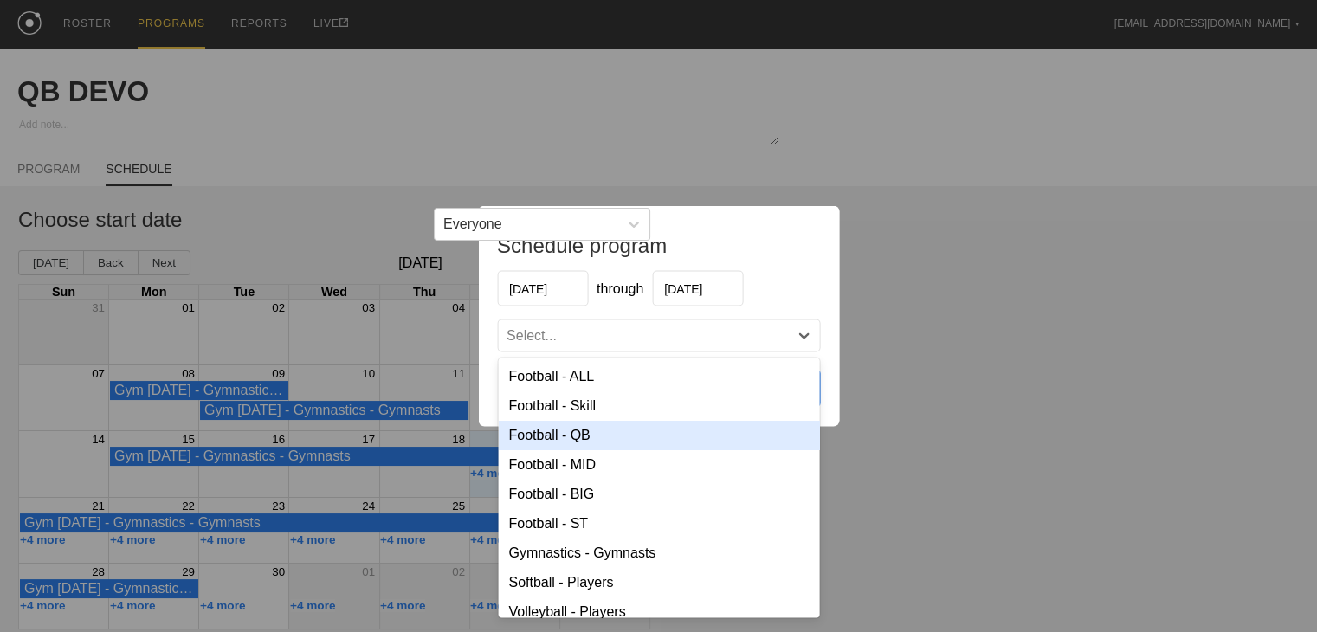
click at [571, 441] on div "Football - QB" at bounding box center [658, 435] width 321 height 29
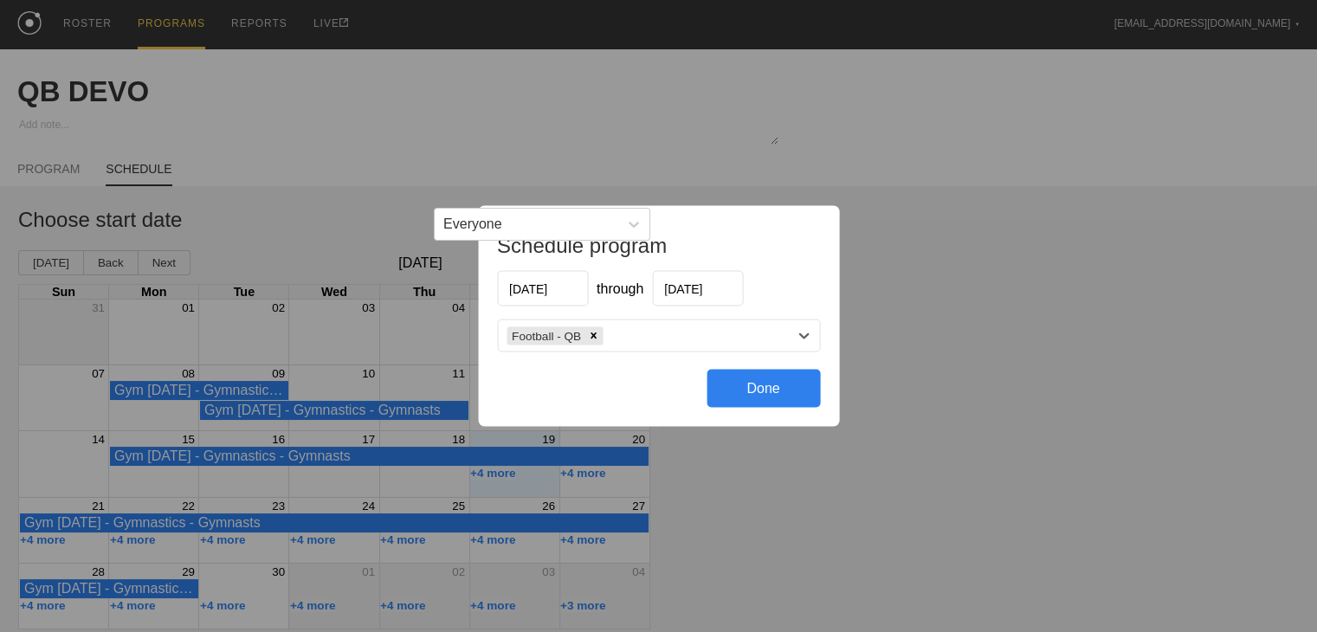
click at [748, 402] on div "Done" at bounding box center [762, 389] width 113 height 38
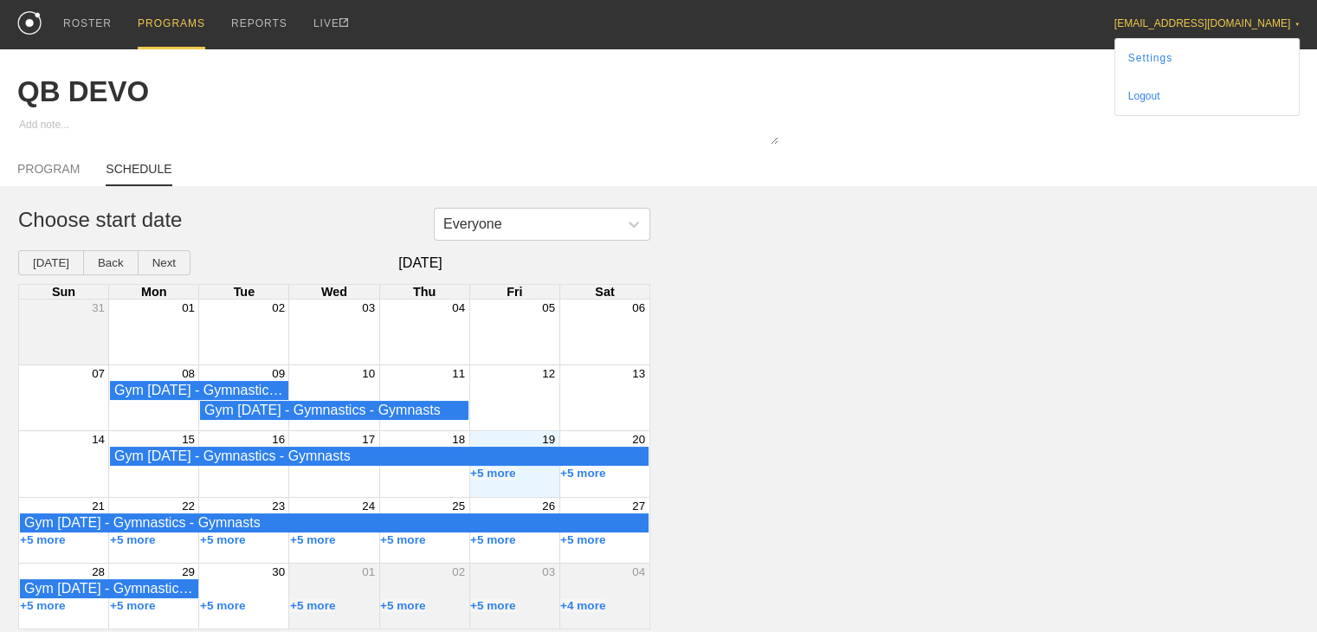
type textarea "x"
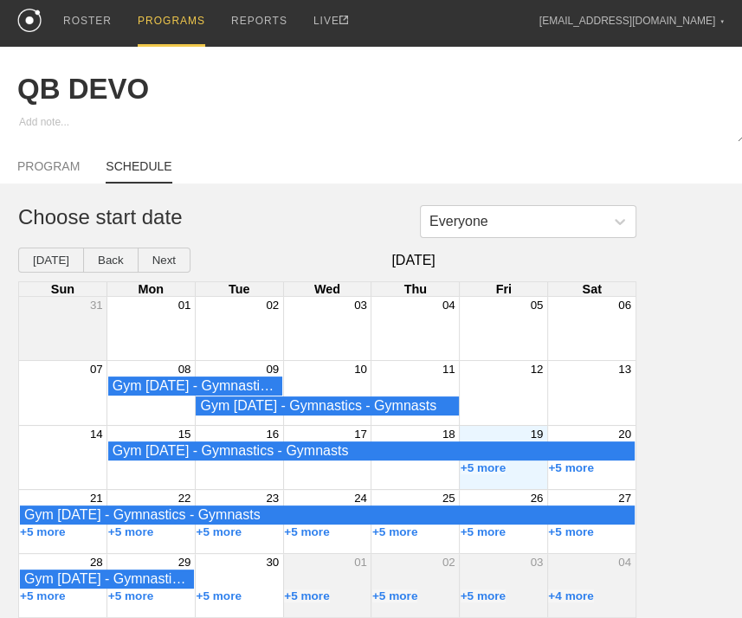
click at [576, 67] on div "QB DEVO" at bounding box center [370, 89] width 707 height 85
click at [88, 22] on div "ROSTER" at bounding box center [87, 21] width 48 height 49
